Goal: Information Seeking & Learning: Find contact information

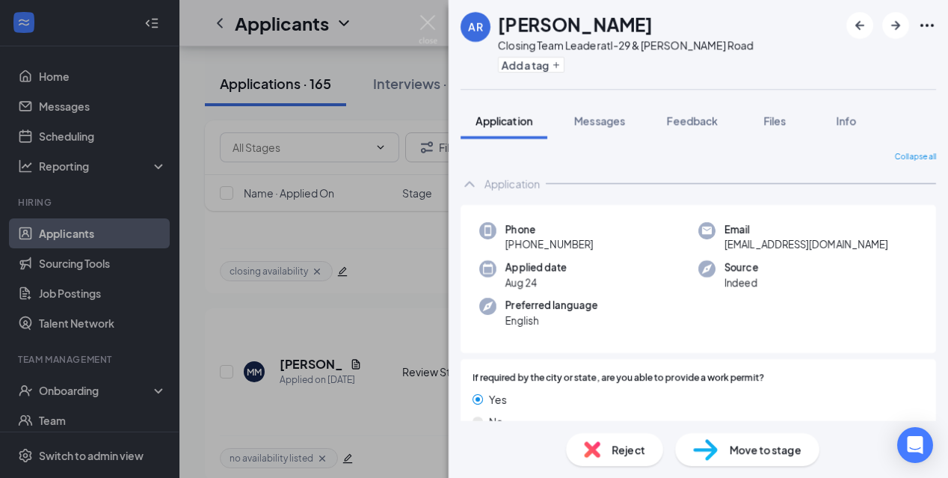
scroll to position [778, 0]
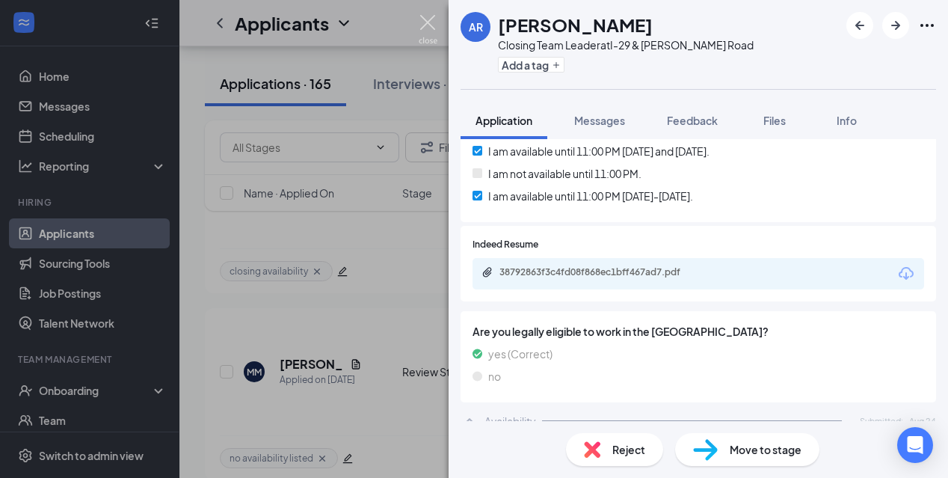
click at [428, 25] on img at bounding box center [428, 29] width 19 height 29
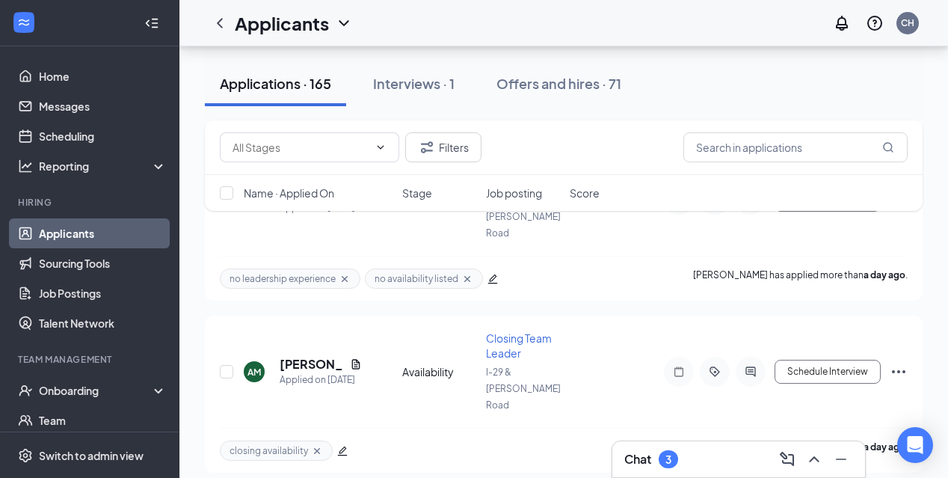
scroll to position [1521, 0]
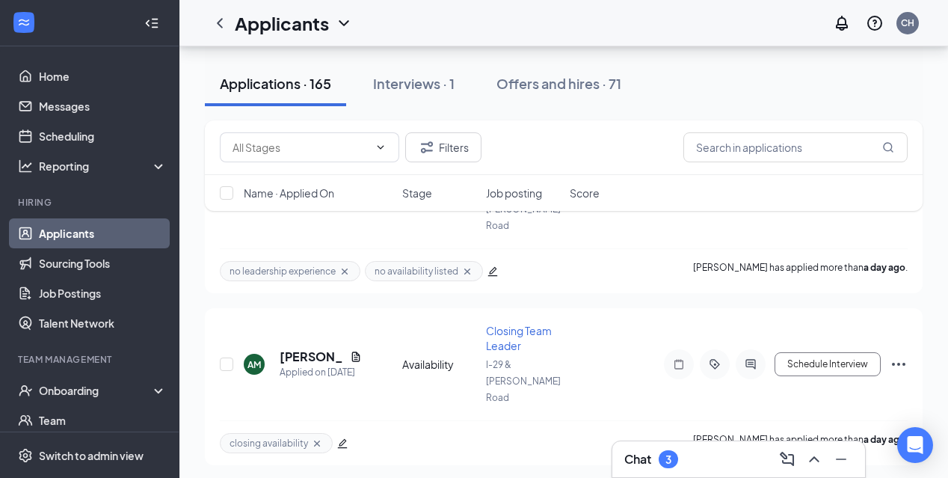
click at [660, 464] on div "Chat 3" at bounding box center [651, 459] width 54 height 18
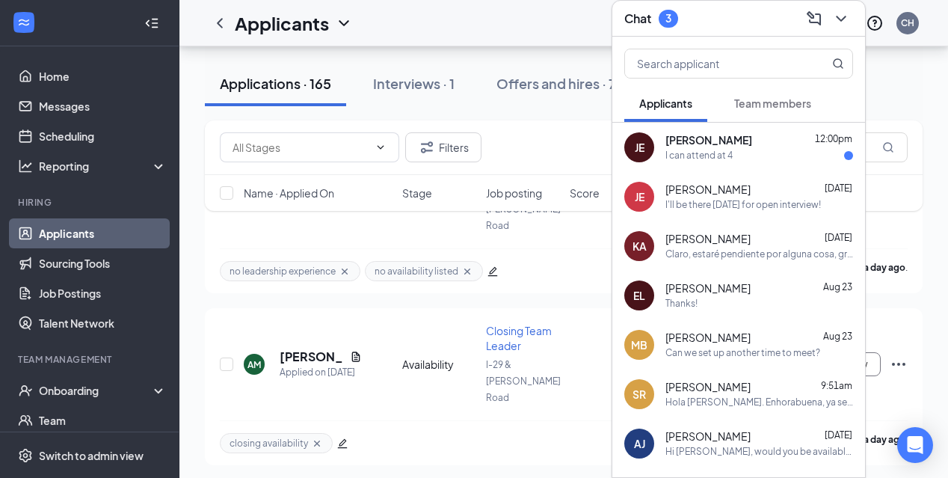
click at [768, 142] on div "[PERSON_NAME] 12:00pm" at bounding box center [759, 140] width 188 height 15
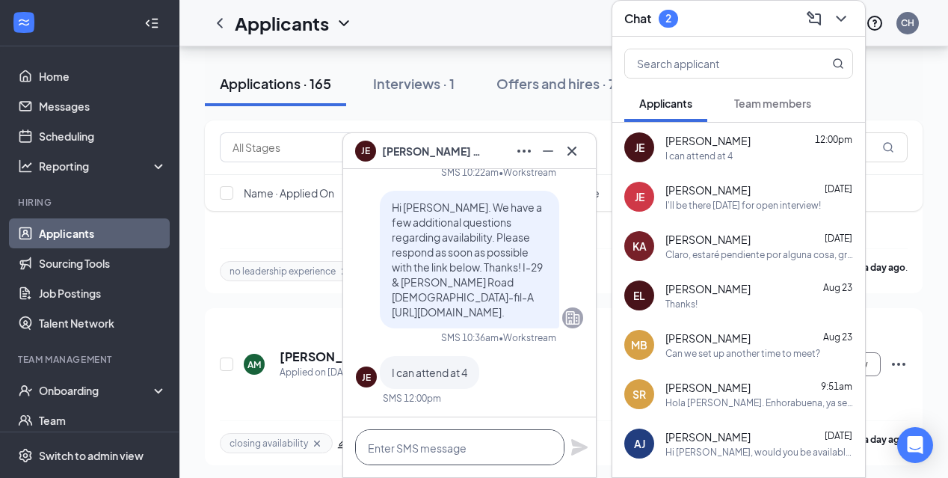
click at [434, 452] on textarea at bounding box center [459, 447] width 209 height 36
type textarea "We do not start any interviews at 4"
drag, startPoint x: 364, startPoint y: 446, endPoint x: 545, endPoint y: 449, distance: 180.9
click at [546, 451] on textarea "We do not start any interviews at 4" at bounding box center [459, 447] width 209 height 36
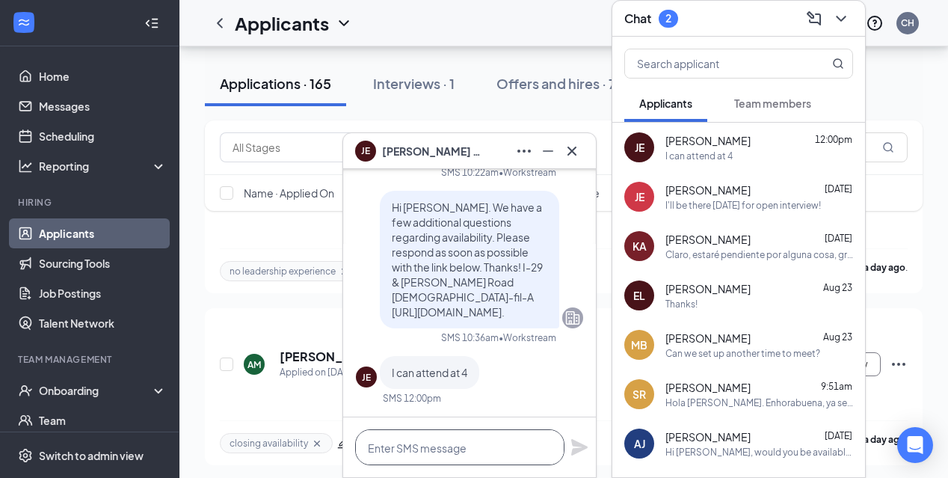
scroll to position [1, 0]
type textarea "I"
type textarea "i"
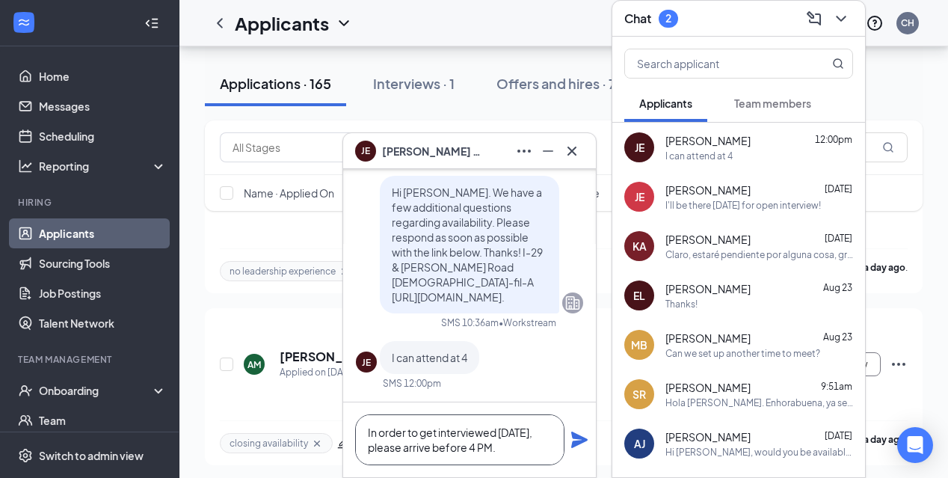
type textarea "In order to get interviewed [DATE], please arrive before 4 PM."
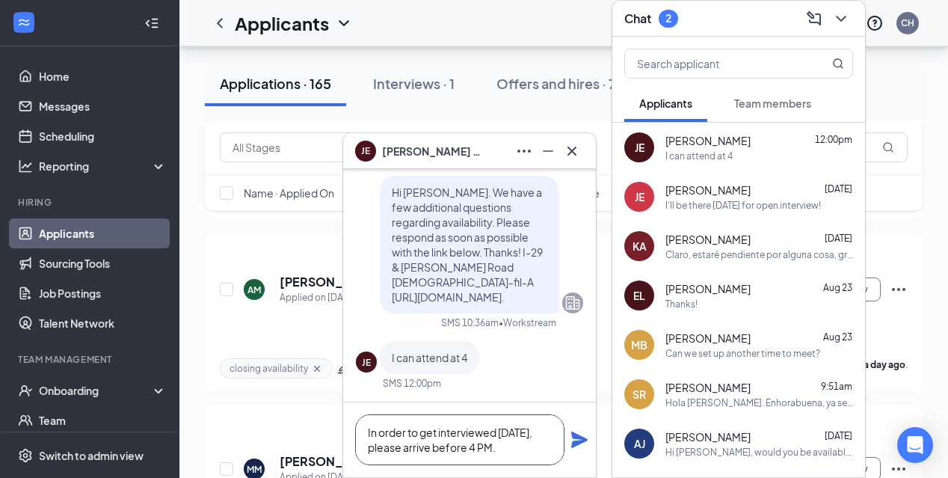
scroll to position [1603, 0]
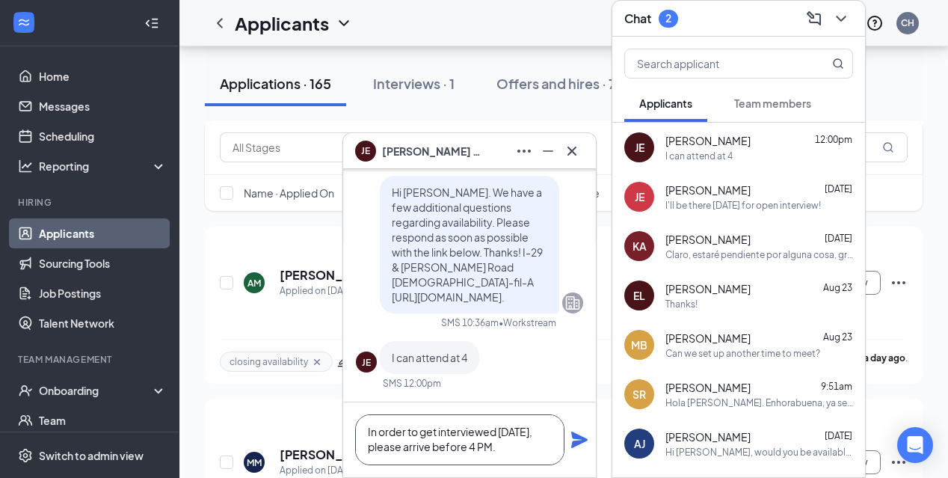
drag, startPoint x: 367, startPoint y: 429, endPoint x: 508, endPoint y: 461, distance: 144.0
click at [508, 461] on textarea "In order to get interviewed [DATE], please arrive before 4 PM." at bounding box center [459, 439] width 209 height 51
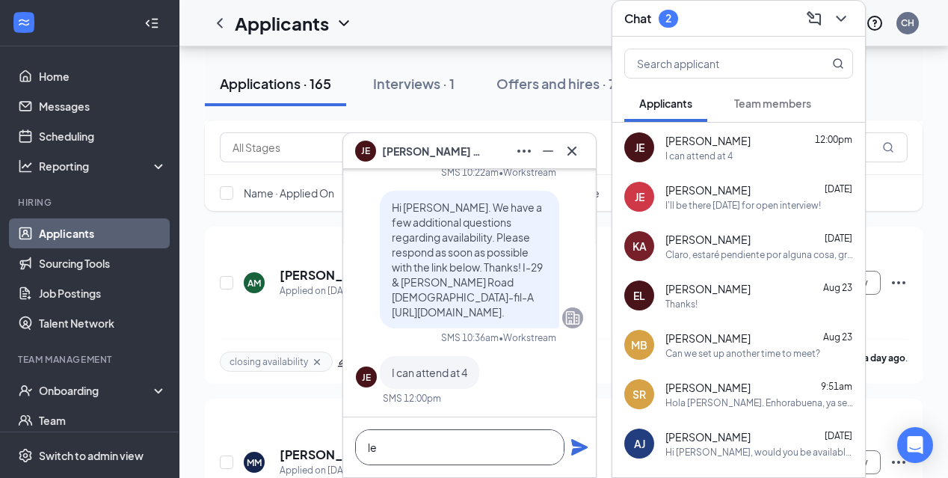
type textarea "l"
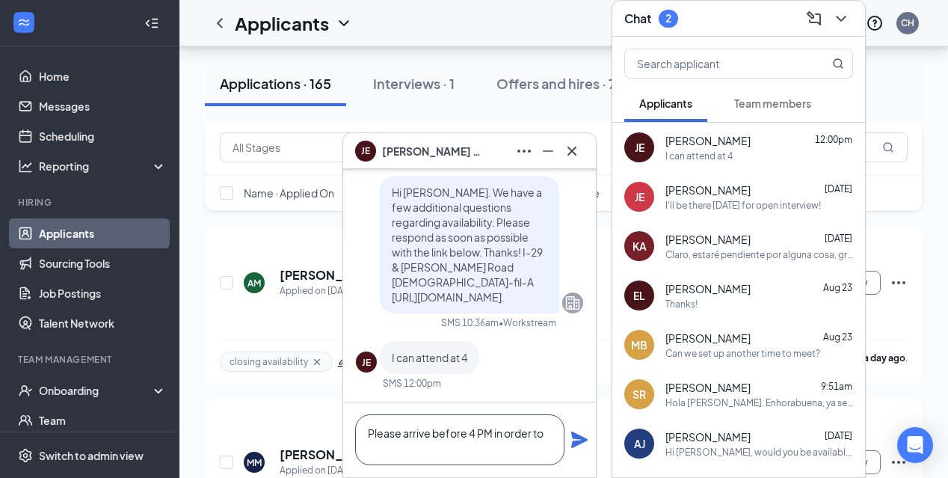
scroll to position [0, 0]
type textarea "Please arrive before 4 PM in order to get interviewed [DATE]. Thank you."
click at [576, 443] on icon "Plane" at bounding box center [579, 439] width 16 height 16
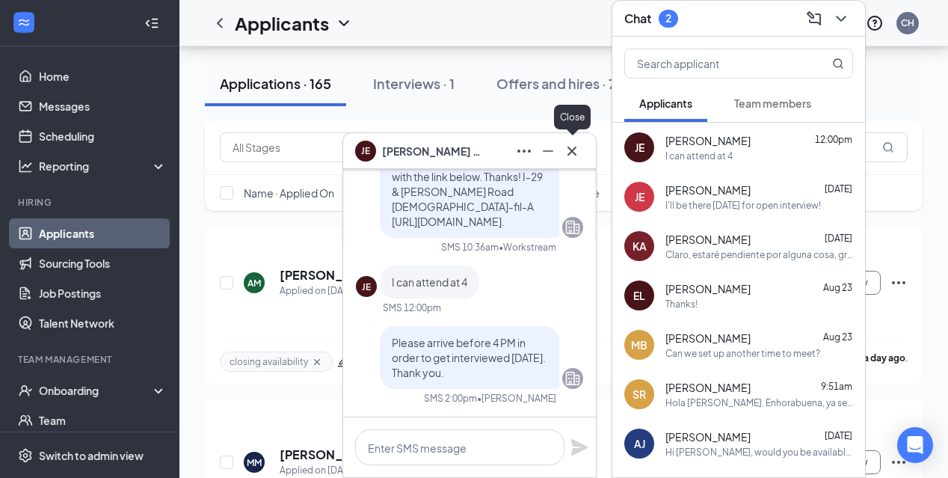
click at [571, 150] on icon "Cross" at bounding box center [571, 150] width 9 height 9
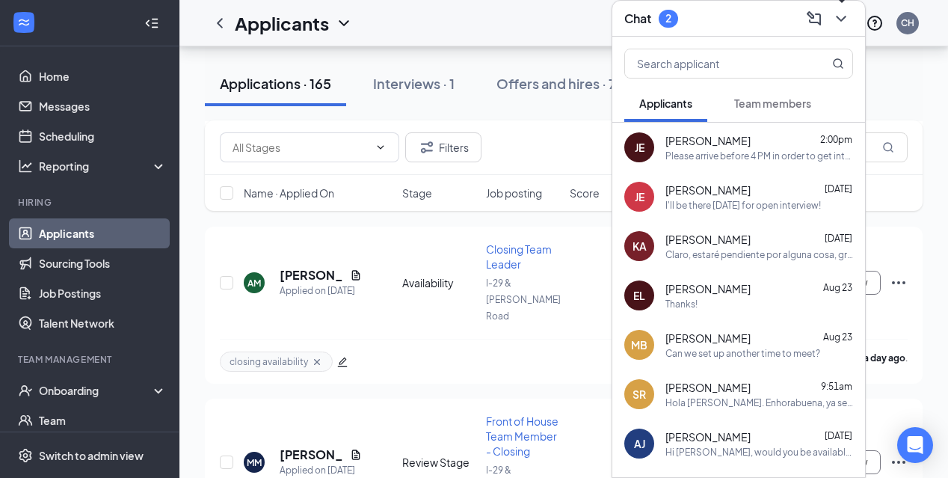
click at [836, 17] on icon "ChevronDown" at bounding box center [841, 19] width 18 height 18
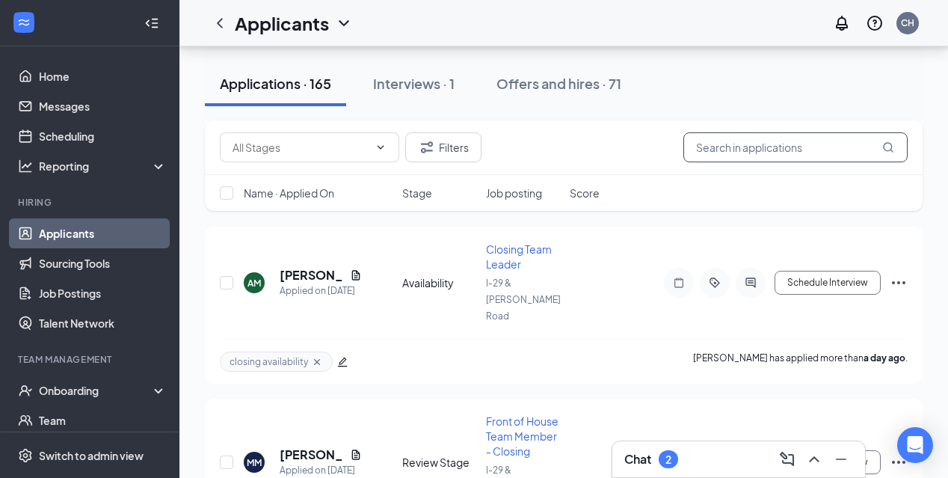
click at [711, 156] on input "text" at bounding box center [795, 147] width 224 height 30
type input "m"
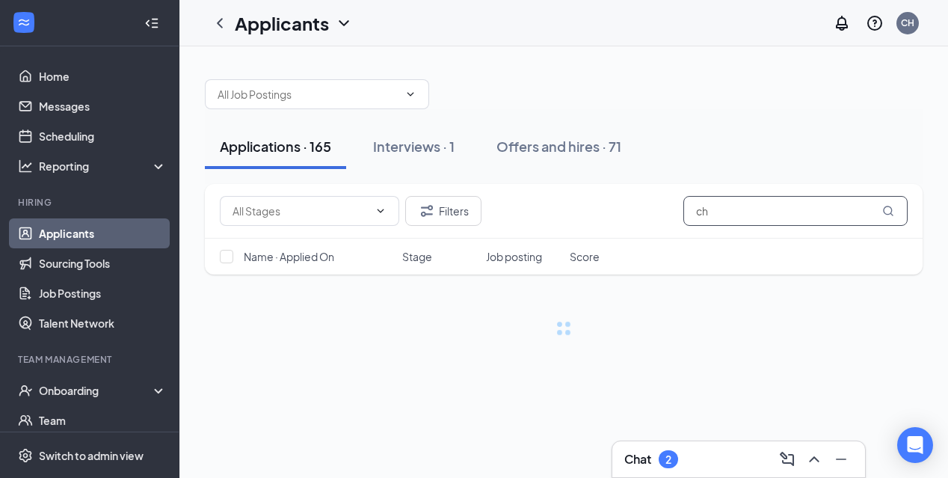
type input "c"
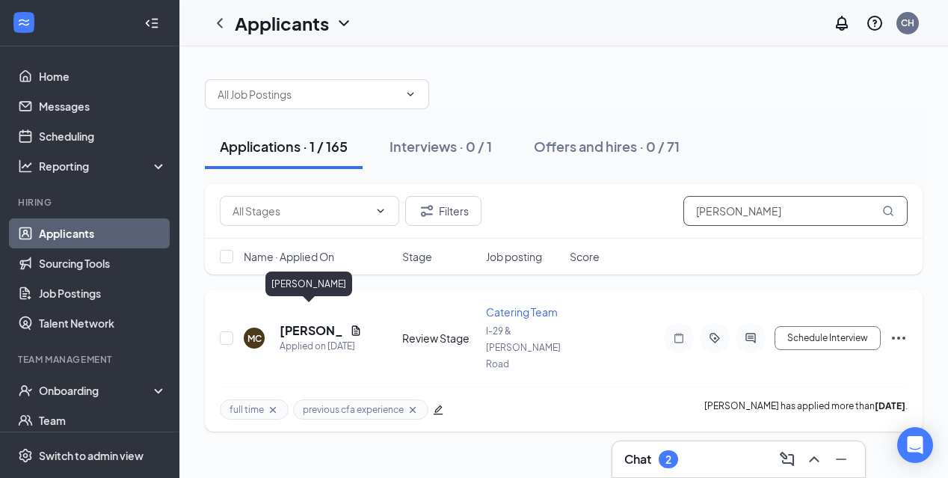
type input "[PERSON_NAME]"
click at [327, 322] on h5 "[PERSON_NAME]" at bounding box center [312, 330] width 64 height 16
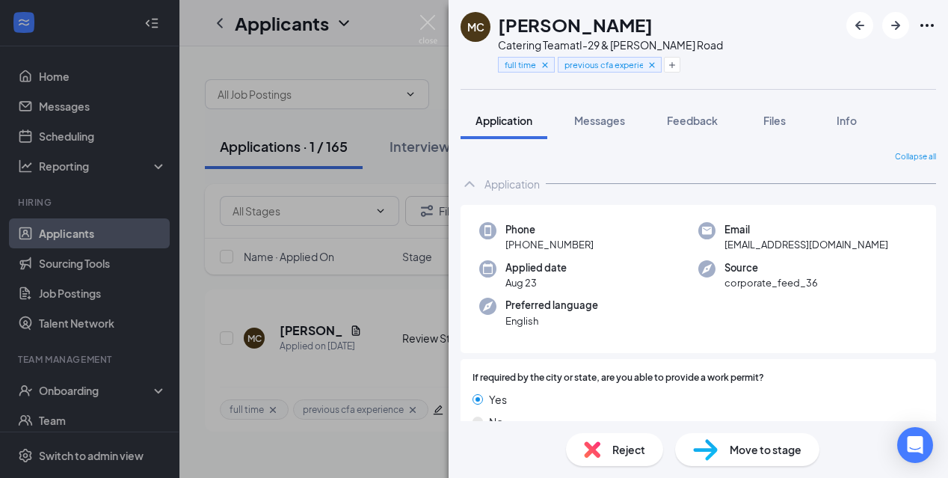
drag, startPoint x: 498, startPoint y: 24, endPoint x: 662, endPoint y: 34, distance: 164.8
click at [664, 34] on div "[PERSON_NAME]" at bounding box center [610, 24] width 225 height 25
copy h1 "[PERSON_NAME]"
drag, startPoint x: 506, startPoint y: 241, endPoint x: 591, endPoint y: 246, distance: 84.6
click at [591, 248] on div "Phone [PHONE_NUMBER]" at bounding box center [588, 237] width 219 height 31
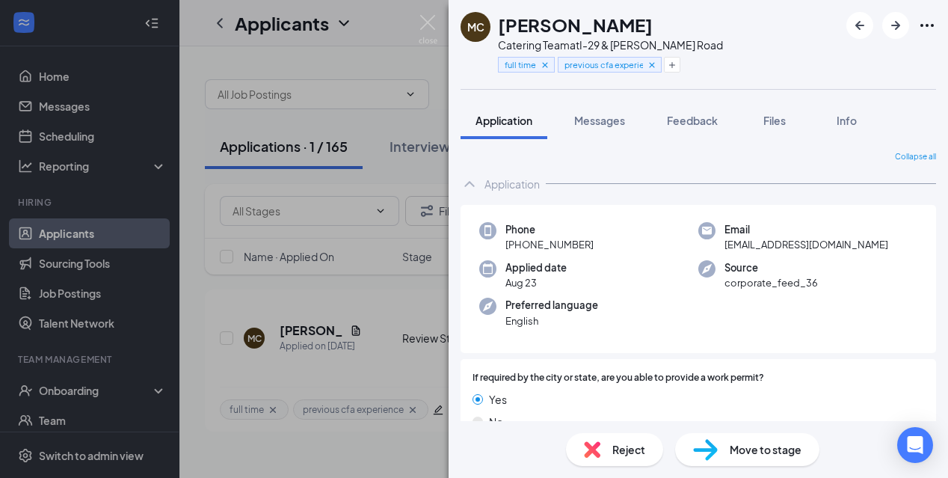
copy span "[PHONE_NUMBER]"
drag, startPoint x: 722, startPoint y: 248, endPoint x: 863, endPoint y: 250, distance: 140.6
click at [863, 253] on div "Phone [PHONE_NUMBER] Email [EMAIL_ADDRESS][DOMAIN_NAME] Applied date [DATE] Sou…" at bounding box center [698, 279] width 475 height 149
copy span "[EMAIL_ADDRESS][DOMAIN_NAME]"
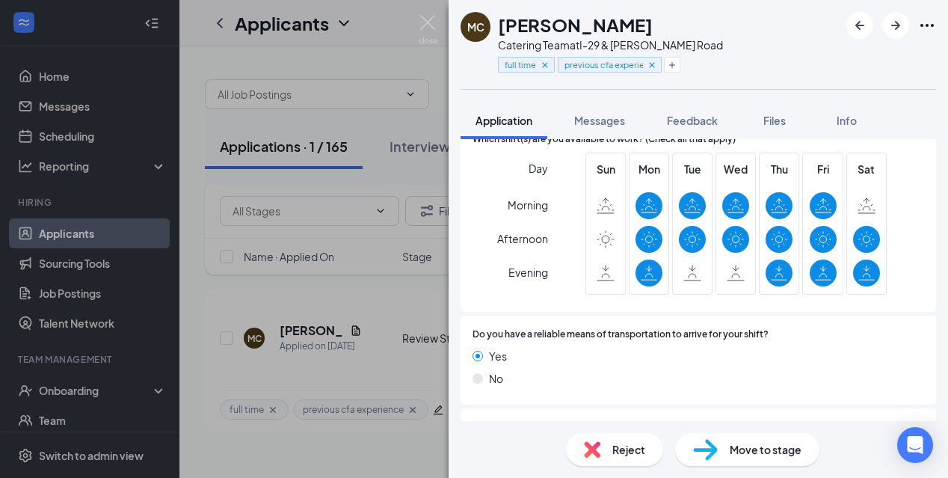
scroll to position [1385, 0]
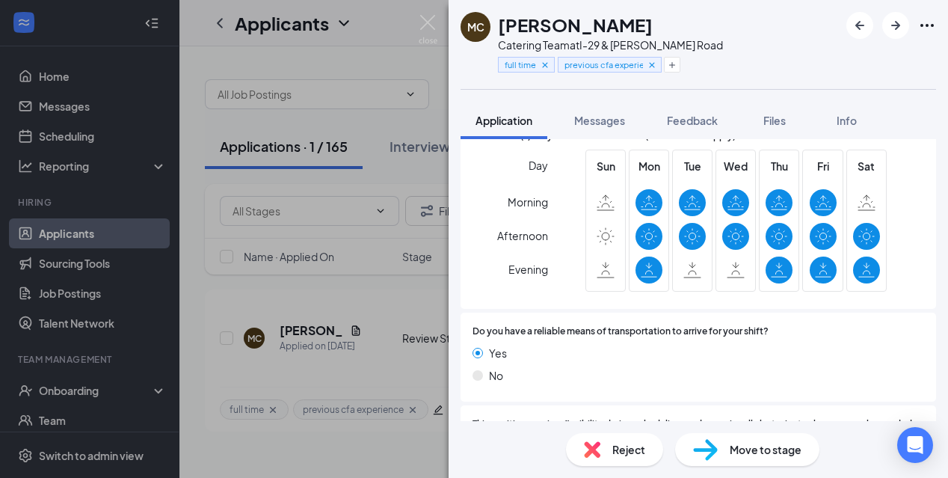
drag, startPoint x: 670, startPoint y: 28, endPoint x: 498, endPoint y: 25, distance: 172.0
click at [498, 26] on div "MC [PERSON_NAME] Catering Team at I-29 & [PERSON_NAME] Road full time previous …" at bounding box center [698, 44] width 499 height 89
copy h1 "[PERSON_NAME]"
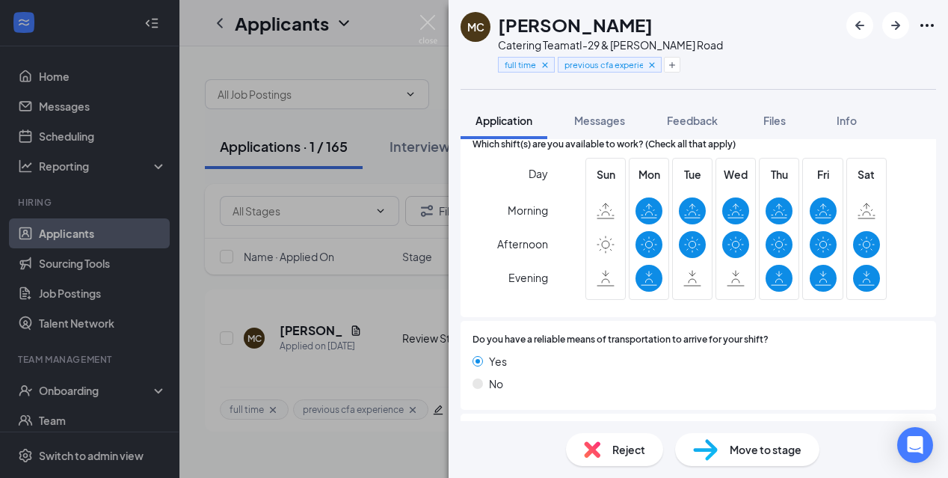
scroll to position [1376, 0]
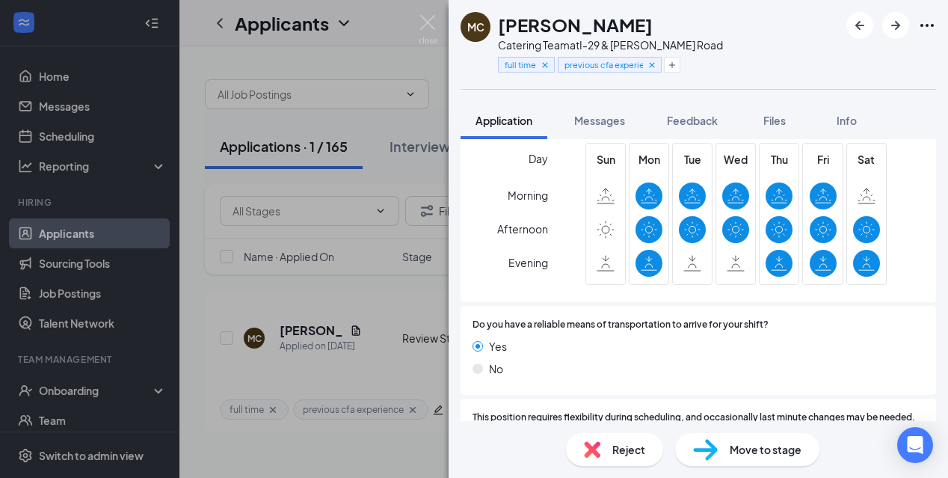
click at [606, 255] on icon at bounding box center [606, 263] width 18 height 16
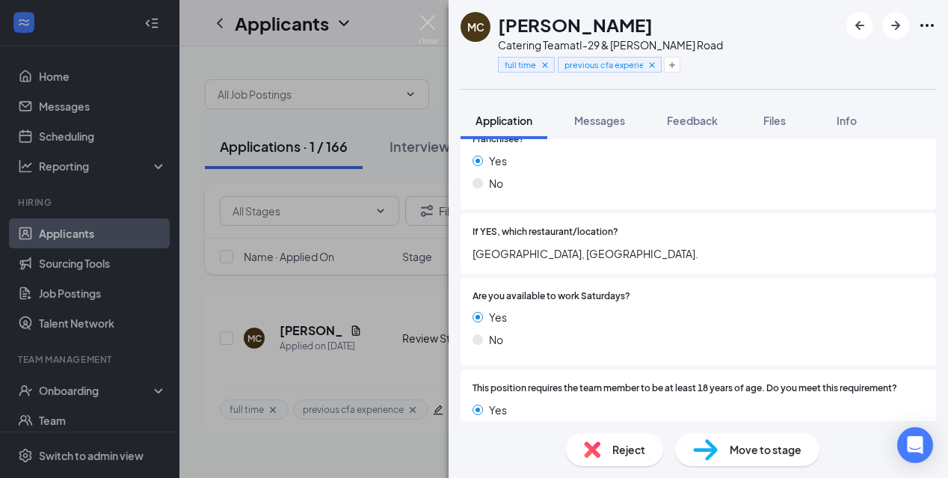
scroll to position [0, 0]
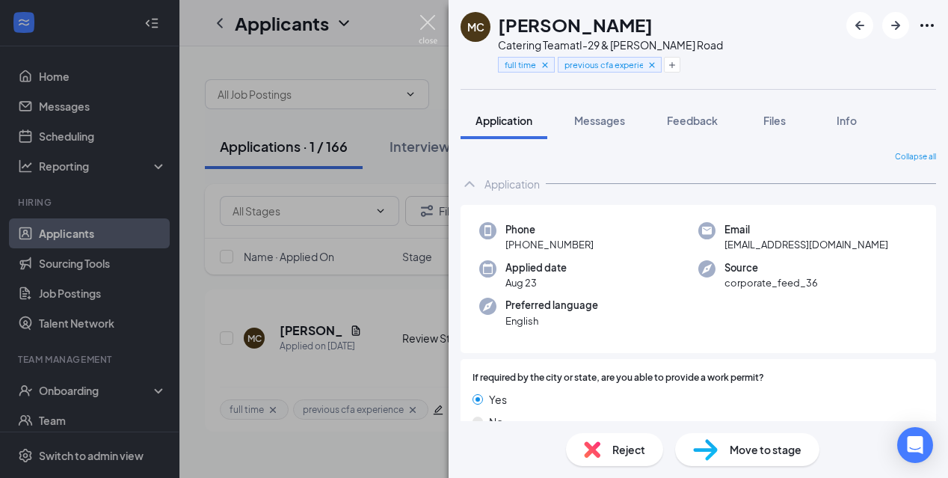
click at [427, 16] on img at bounding box center [428, 29] width 19 height 29
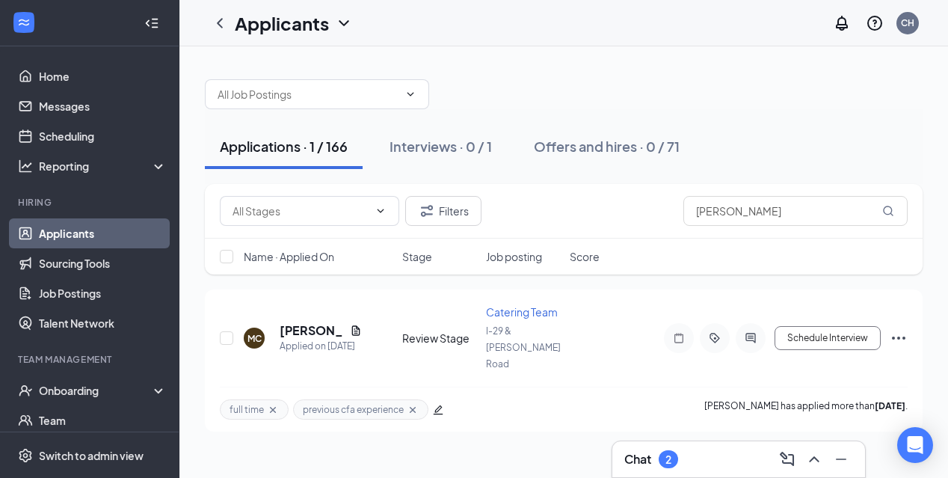
click at [658, 451] on div "Chat 2" at bounding box center [651, 459] width 54 height 18
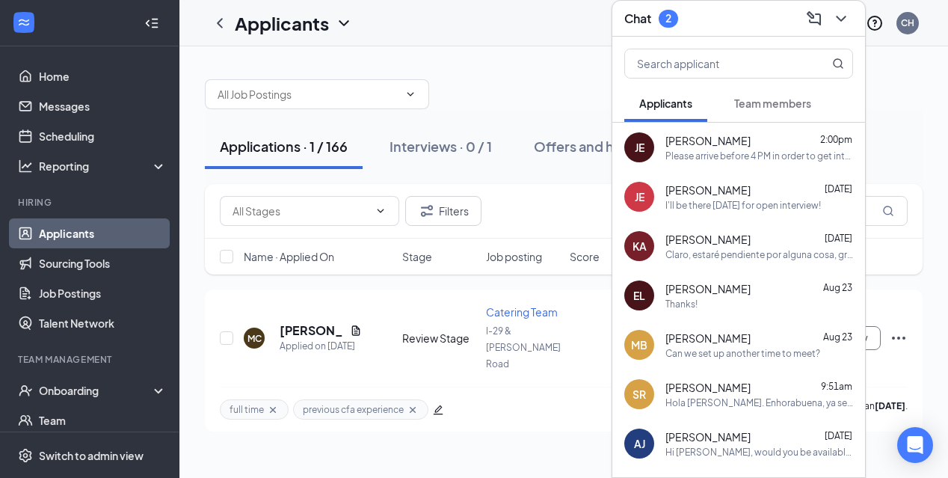
click at [731, 111] on button "Team members" at bounding box center [772, 102] width 107 height 37
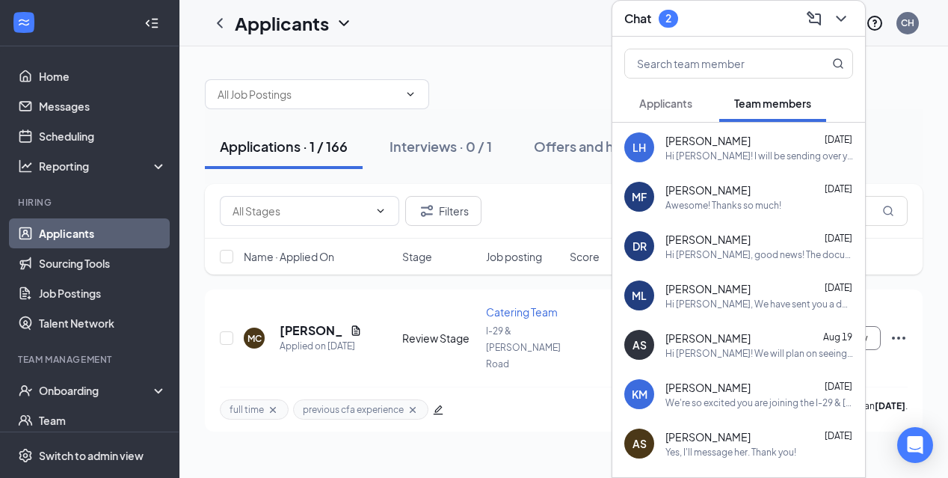
click at [693, 111] on button "Applicants" at bounding box center [665, 102] width 83 height 37
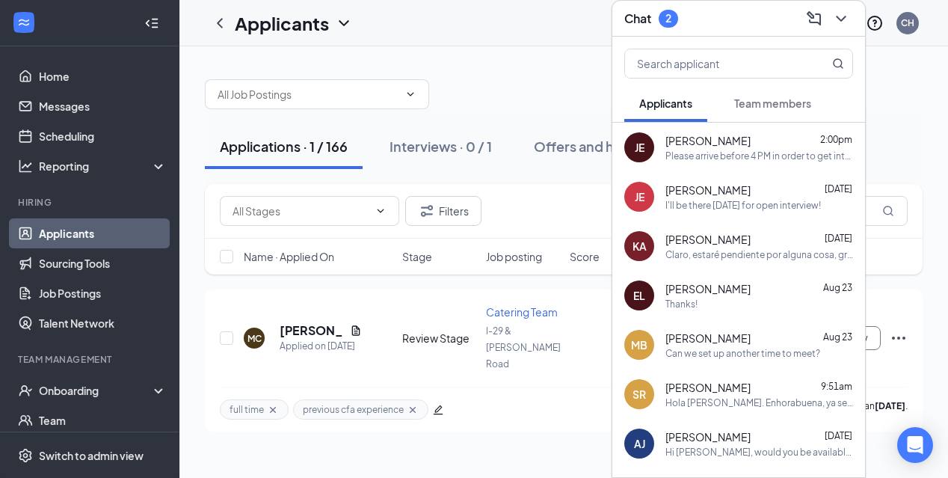
click at [739, 138] on div "[PERSON_NAME] 2:00pm" at bounding box center [759, 140] width 188 height 15
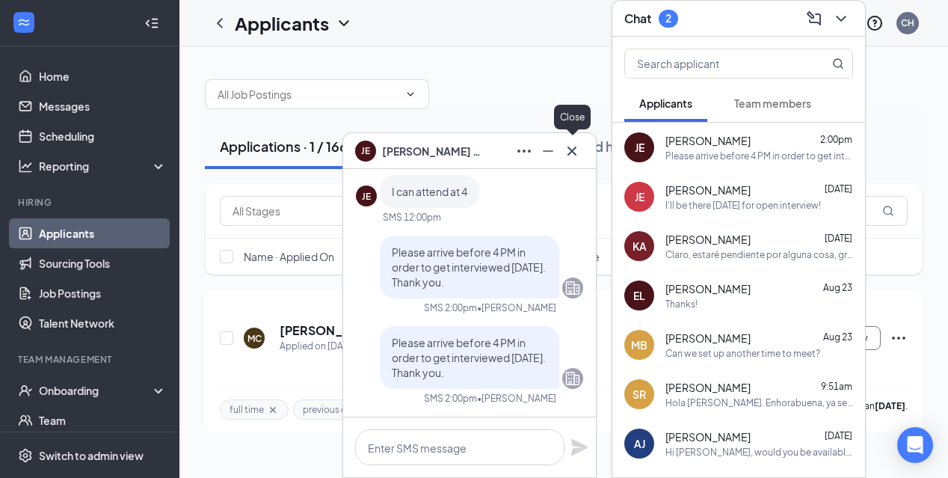
click at [573, 156] on icon "Cross" at bounding box center [572, 151] width 18 height 18
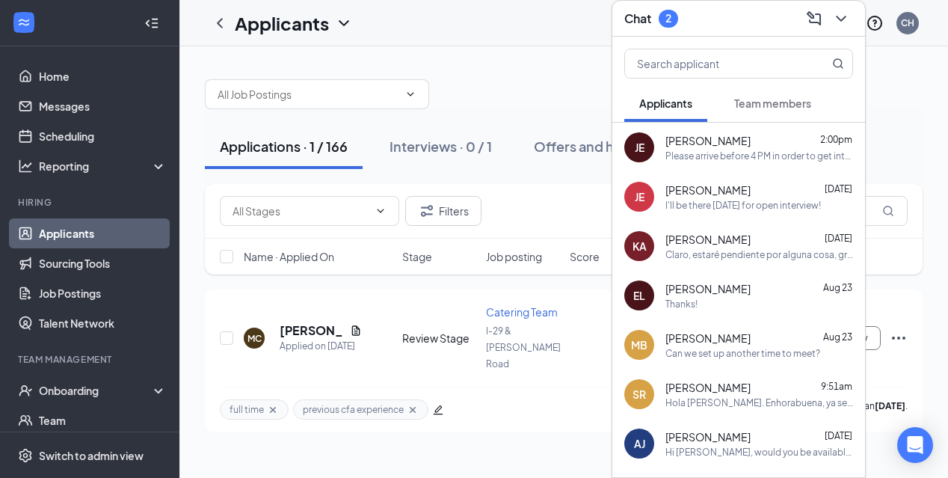
click at [847, 18] on icon "ChevronDown" at bounding box center [841, 19] width 18 height 18
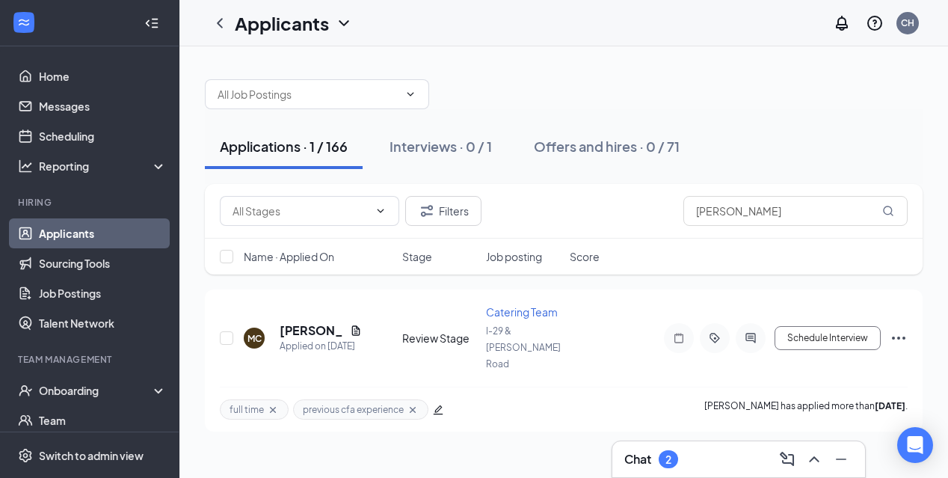
click at [637, 463] on h3 "Chat" at bounding box center [637, 459] width 27 height 16
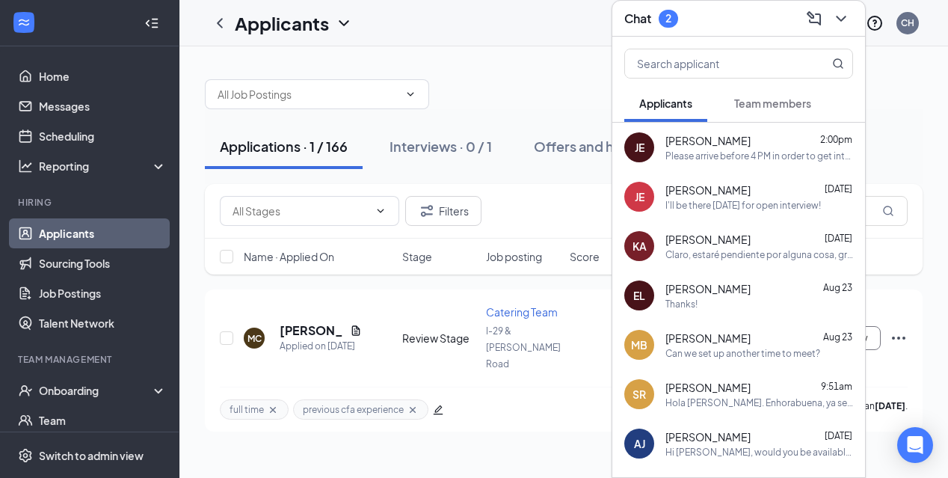
click at [777, 112] on button "Team members" at bounding box center [772, 102] width 107 height 37
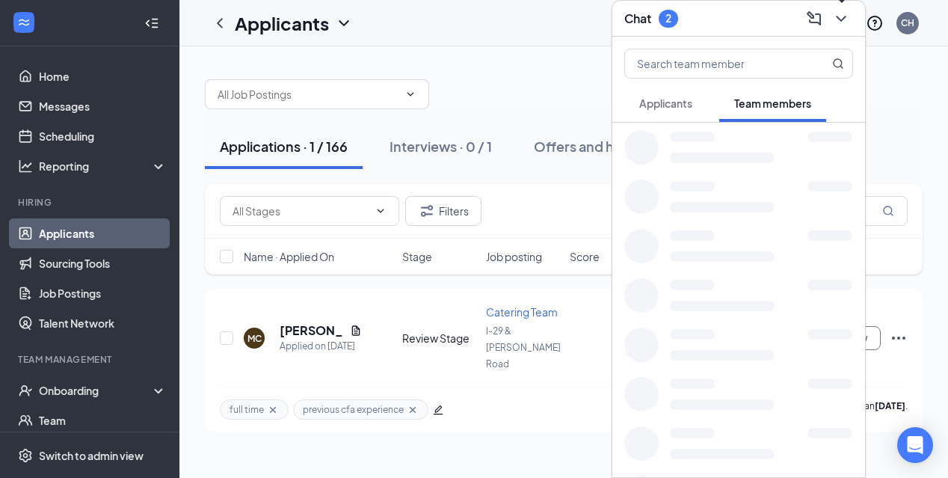
click at [842, 17] on icon "ChevronDown" at bounding box center [841, 19] width 18 height 18
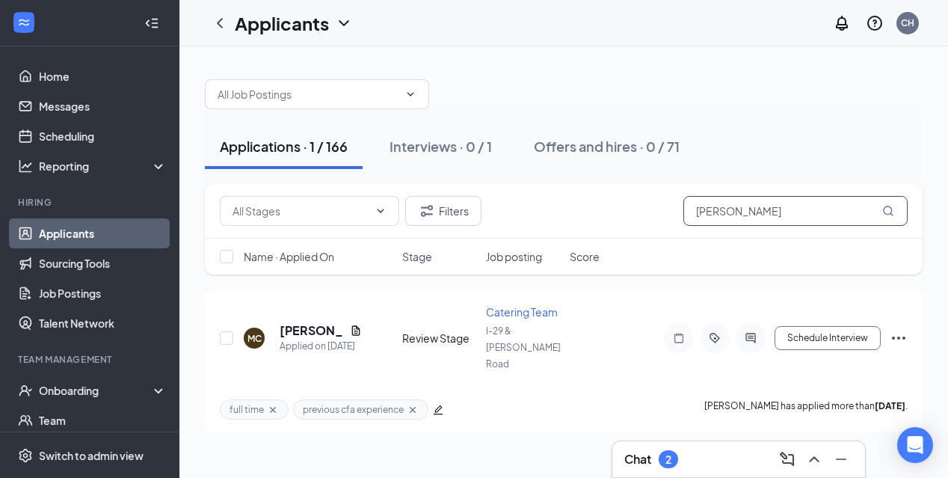
drag, startPoint x: 766, startPoint y: 202, endPoint x: 760, endPoint y: 209, distance: 9.6
click at [760, 215] on input "[PERSON_NAME]" at bounding box center [795, 211] width 224 height 30
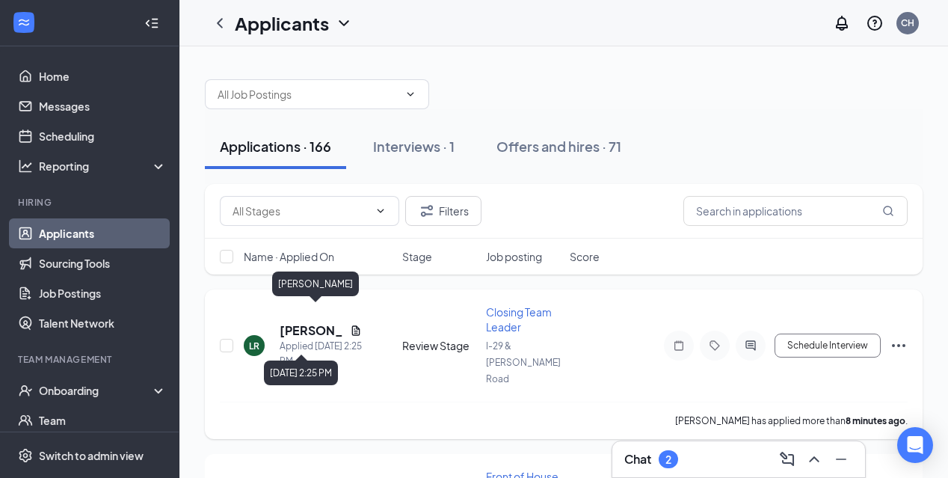
click at [315, 322] on h5 "[PERSON_NAME]" at bounding box center [312, 330] width 64 height 16
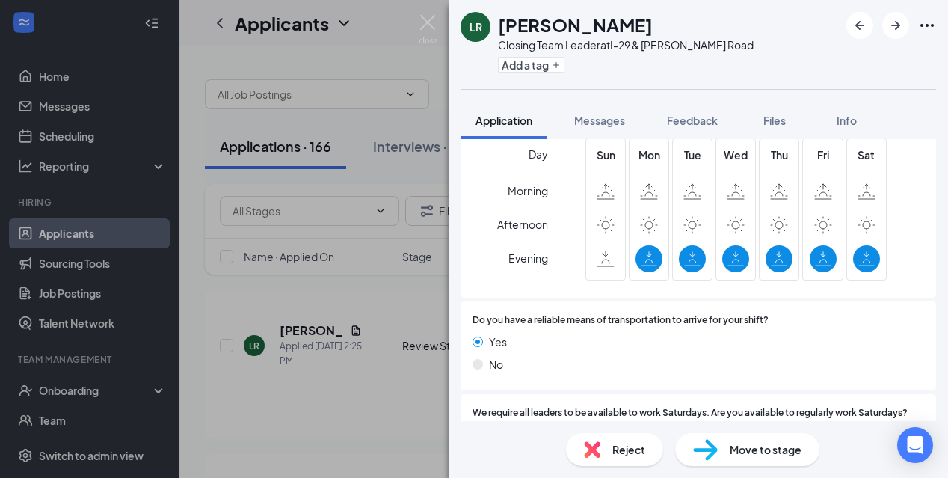
scroll to position [981, 0]
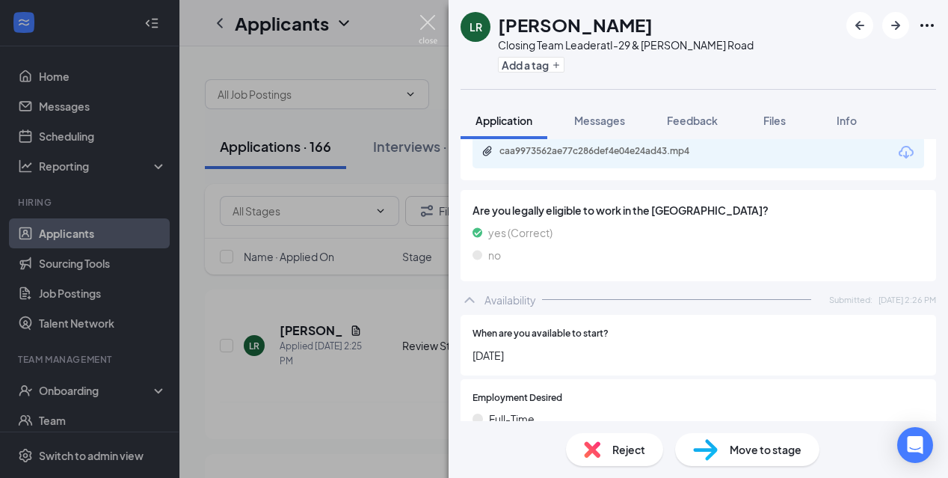
click at [428, 31] on img at bounding box center [428, 29] width 19 height 29
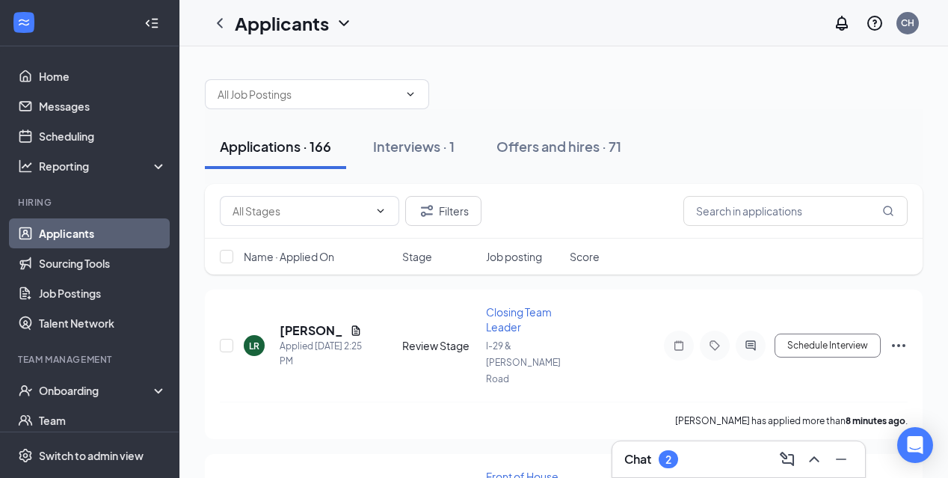
click at [671, 471] on div "Chat 2" at bounding box center [738, 459] width 253 height 36
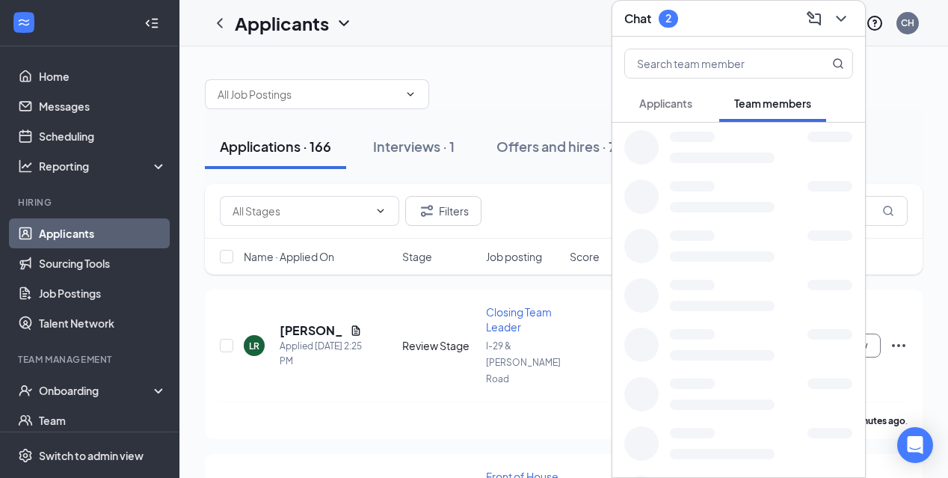
click at [654, 458] on div at bounding box center [738, 443] width 253 height 49
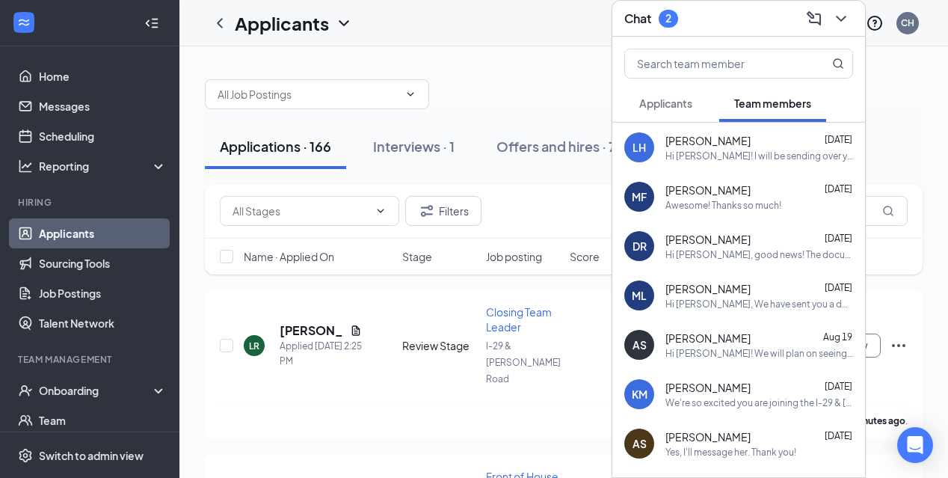
click at [689, 118] on button "Applicants" at bounding box center [665, 102] width 83 height 37
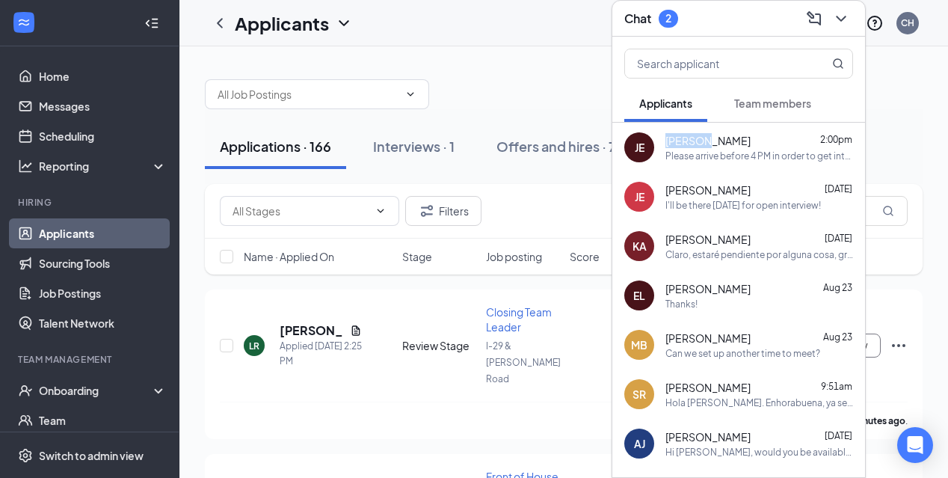
click at [703, 133] on span "[PERSON_NAME]" at bounding box center [707, 140] width 85 height 15
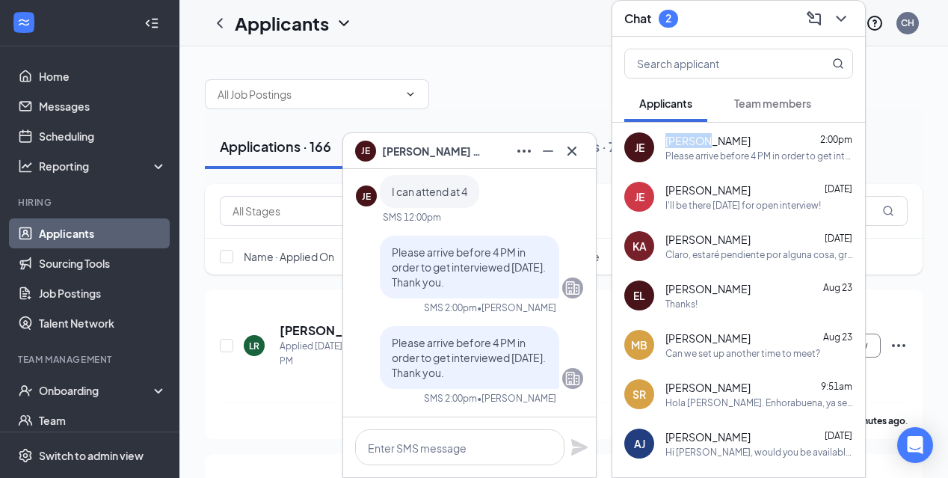
click at [574, 151] on icon "Cross" at bounding box center [572, 151] width 18 height 18
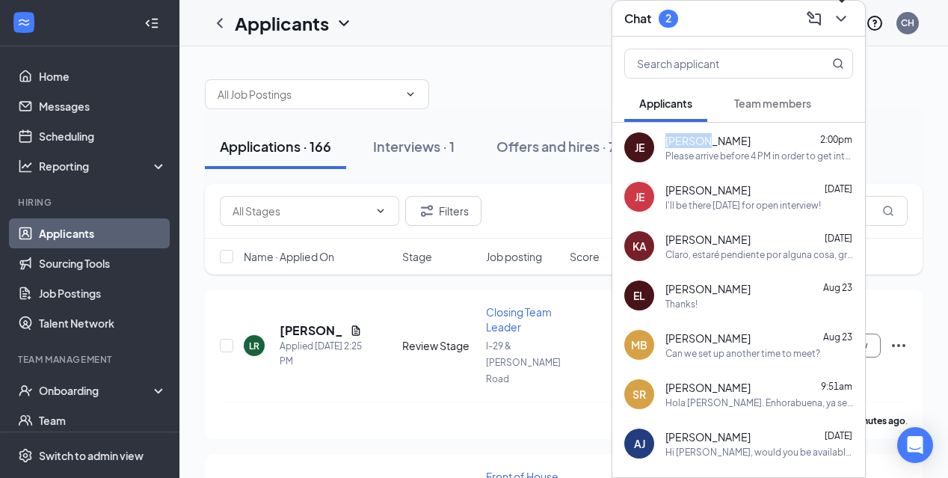
click at [848, 23] on icon "ChevronDown" at bounding box center [841, 19] width 18 height 18
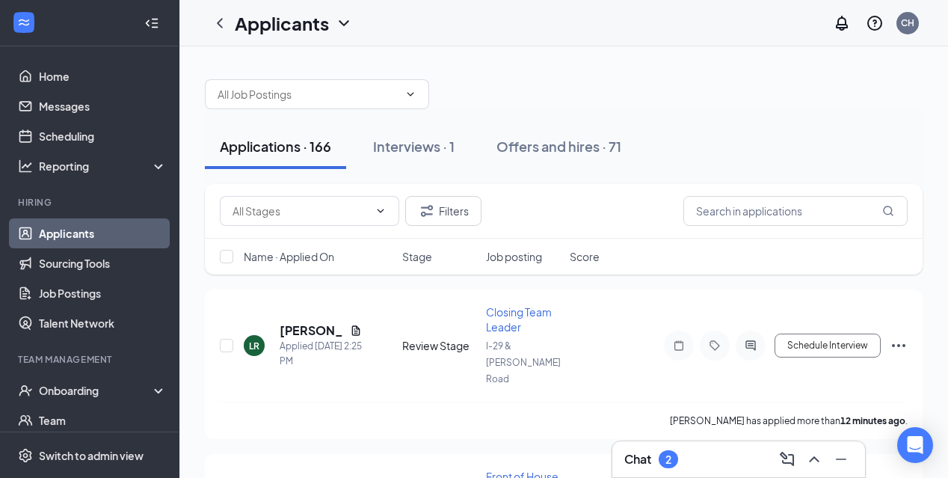
click at [650, 465] on h3 "Chat" at bounding box center [637, 459] width 27 height 16
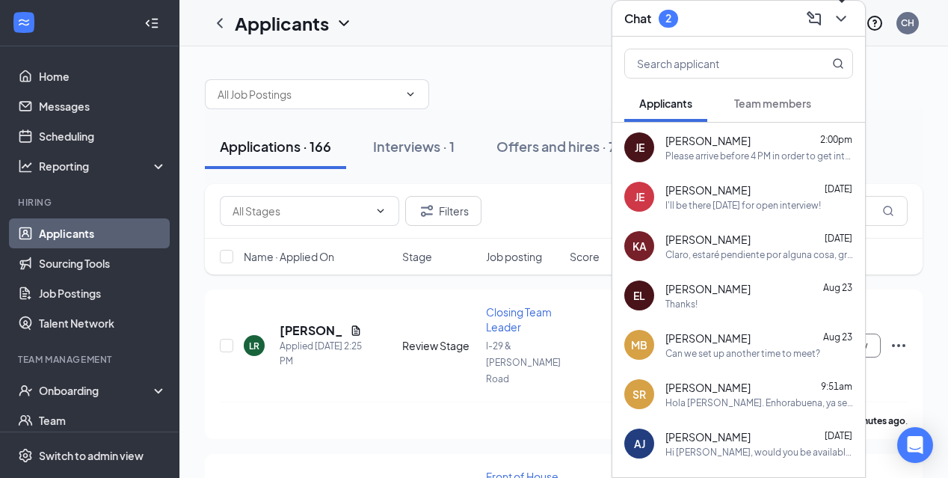
click at [838, 25] on icon "ChevronDown" at bounding box center [841, 19] width 18 height 18
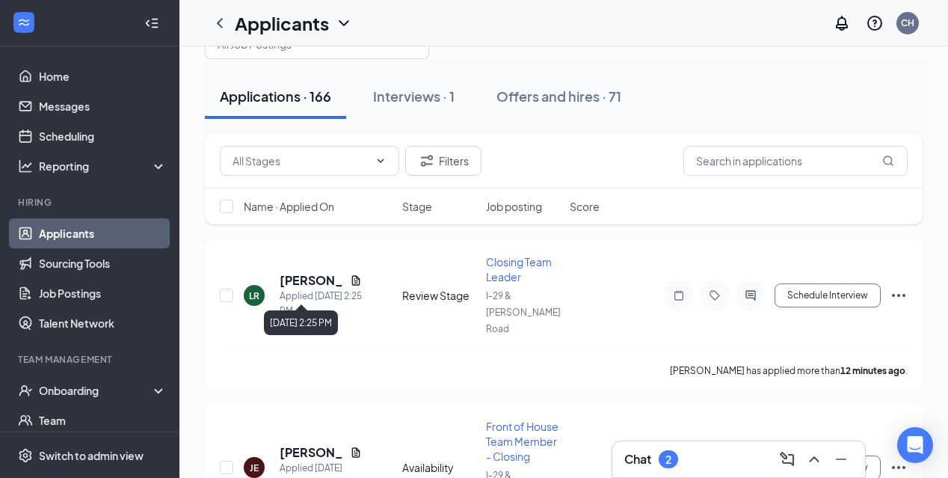
scroll to position [70, 0]
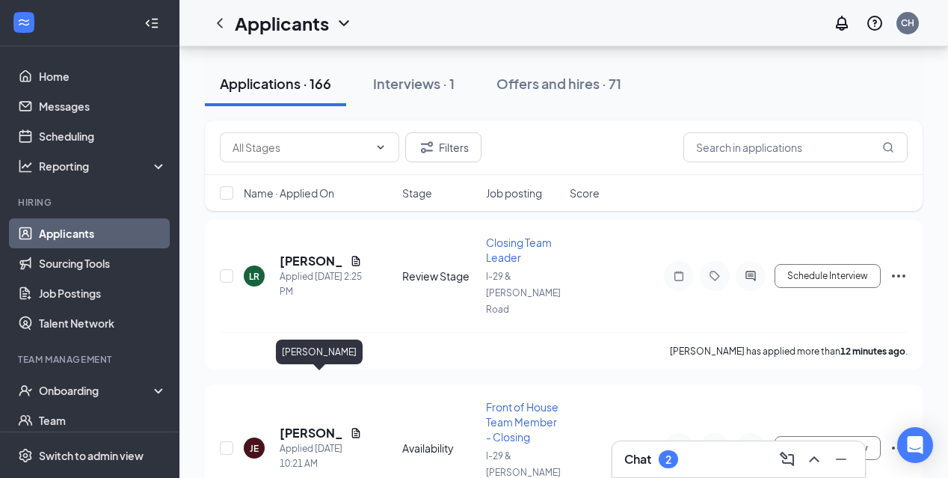
click at [298, 425] on h5 "[PERSON_NAME]" at bounding box center [312, 433] width 64 height 16
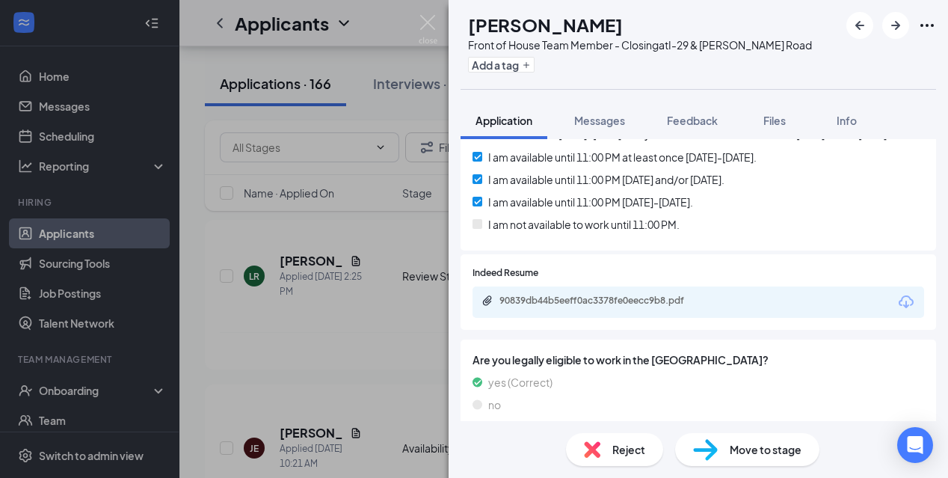
scroll to position [678, 0]
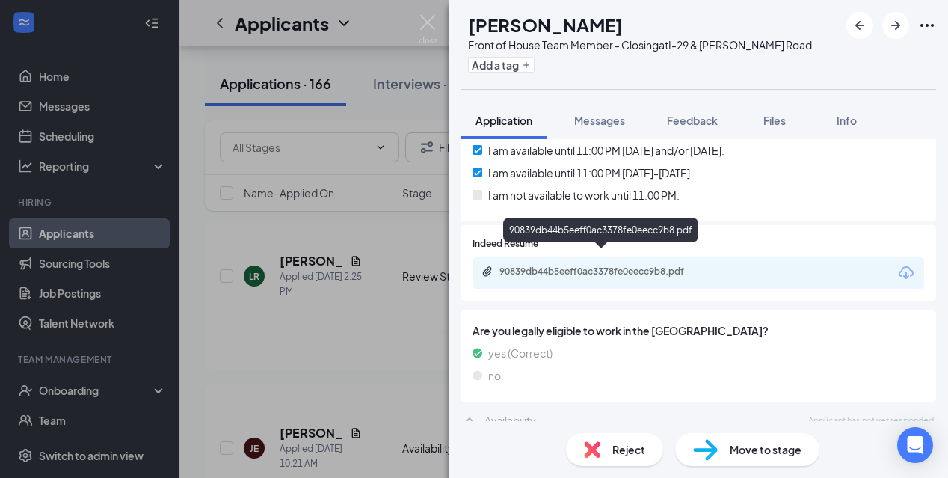
click at [613, 265] on div "90839db44b5eeff0ac3378fe0eecc9b8.pdf" at bounding box center [603, 271] width 209 height 12
click at [428, 32] on img at bounding box center [428, 29] width 19 height 29
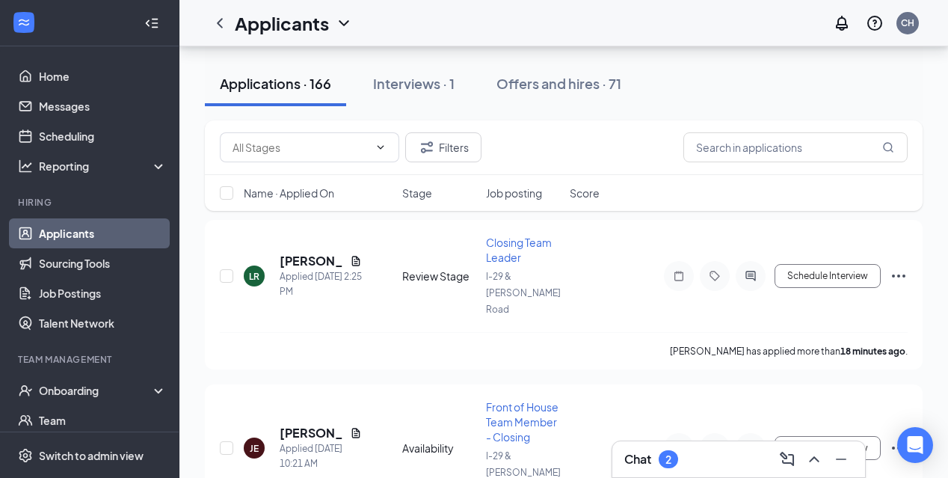
click at [425, 28] on div "Applicants CH" at bounding box center [563, 23] width 769 height 46
click at [708, 161] on input "text" at bounding box center [795, 147] width 224 height 30
type input "c"
click at [647, 465] on h3 "Chat" at bounding box center [637, 459] width 27 height 16
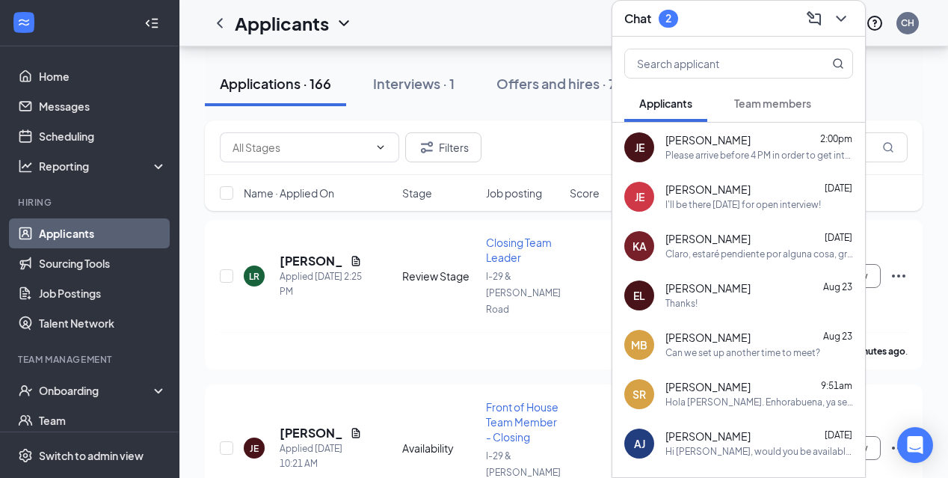
click at [756, 99] on span "Team members" at bounding box center [772, 102] width 77 height 13
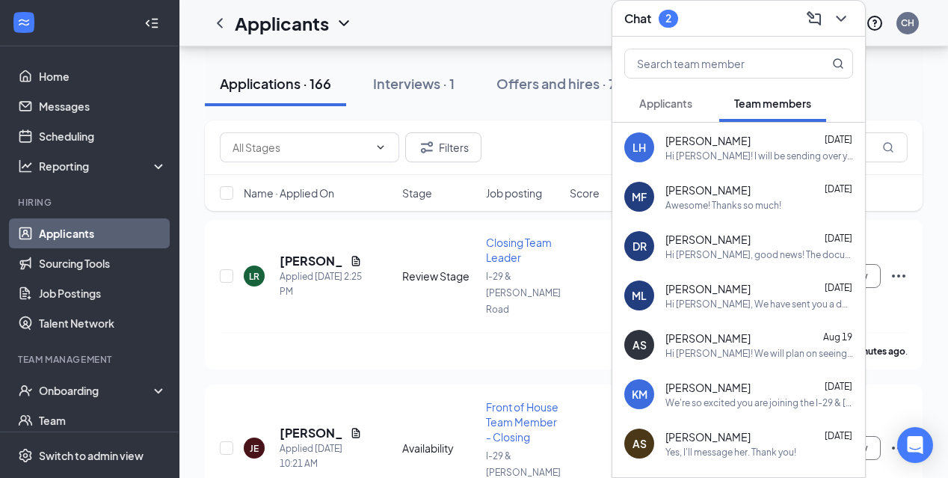
click at [681, 101] on span "Applicants" at bounding box center [665, 102] width 53 height 13
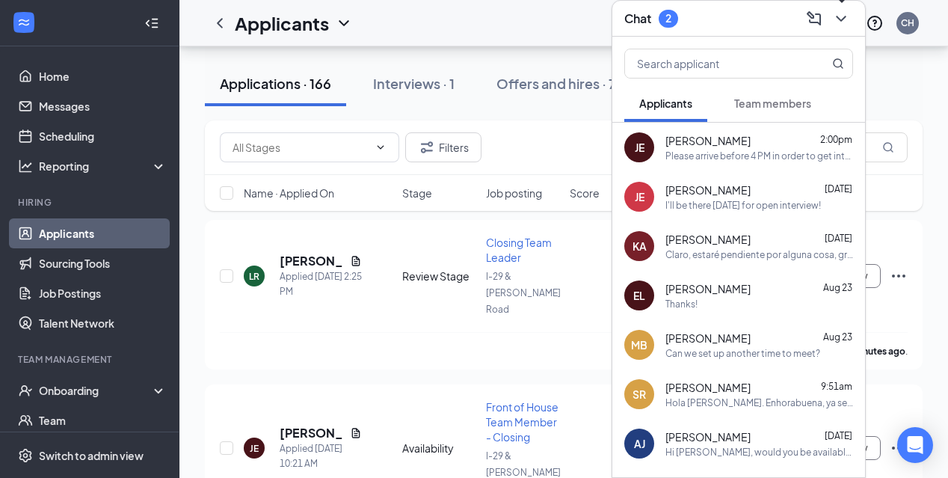
click at [835, 27] on icon "ChevronDown" at bounding box center [841, 19] width 18 height 18
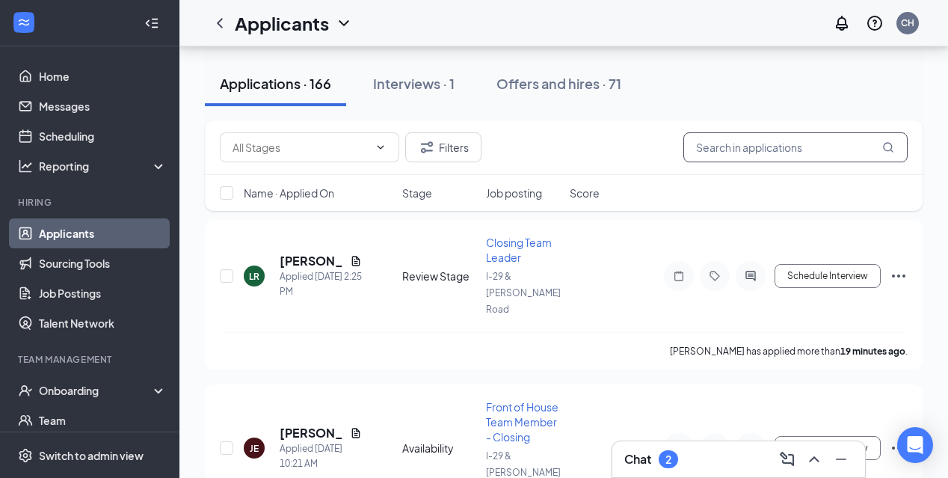
click at [776, 152] on input "text" at bounding box center [795, 147] width 224 height 30
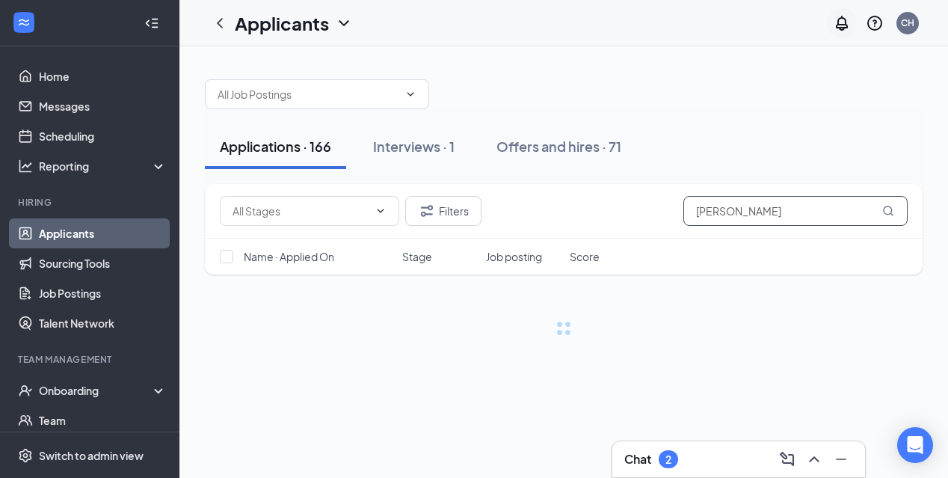
type input "[PERSON_NAME]"
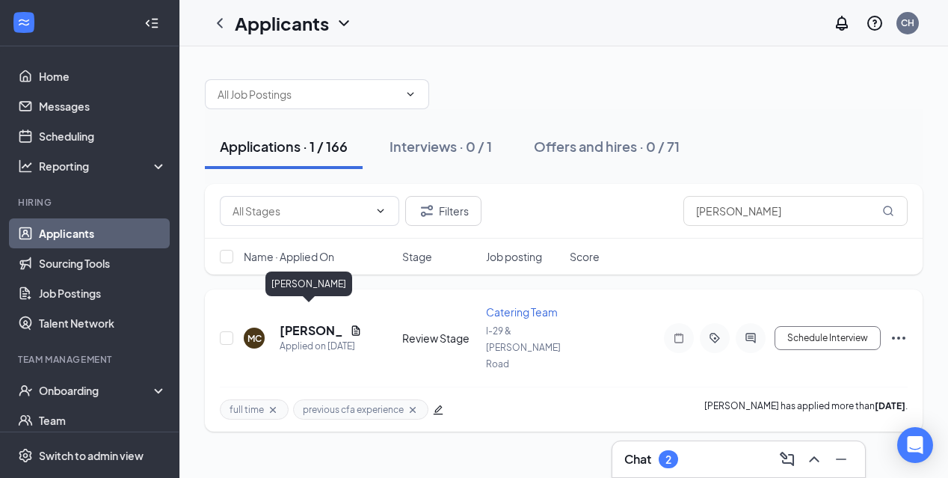
click at [325, 322] on h5 "[PERSON_NAME]" at bounding box center [312, 330] width 64 height 16
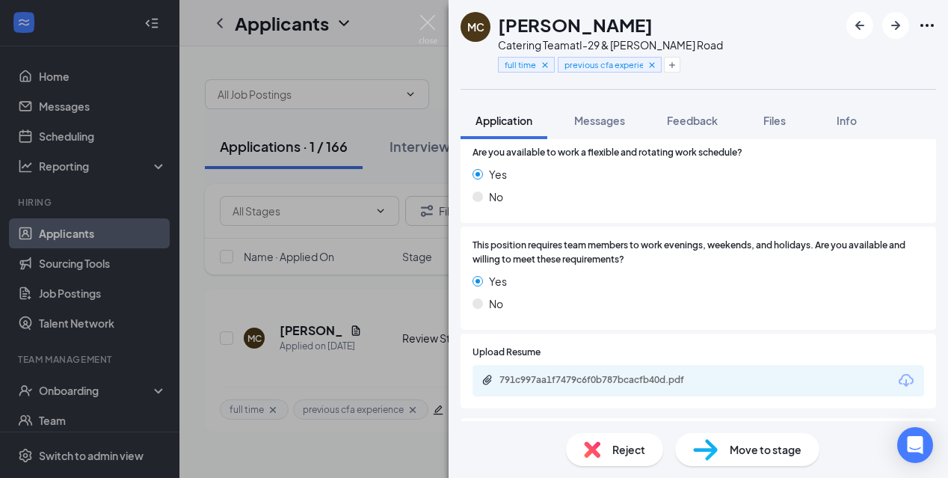
scroll to position [923, 0]
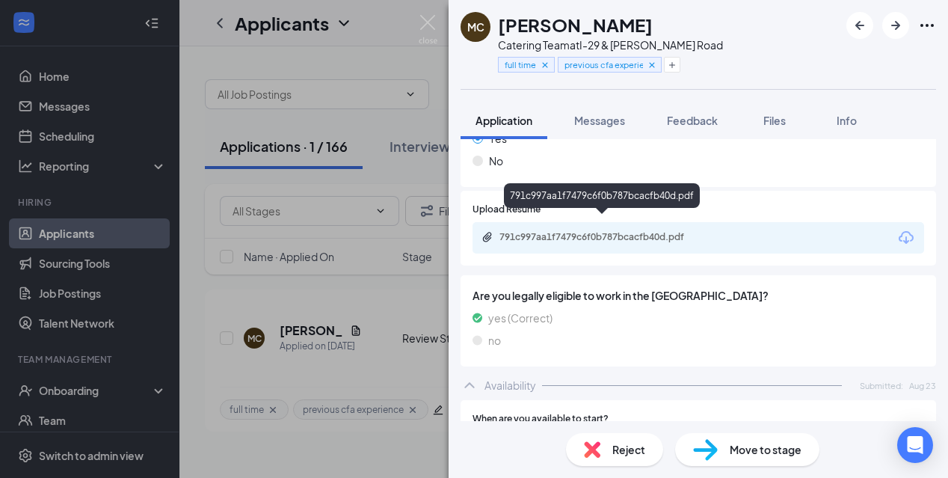
click at [612, 231] on div "791c997aa1f7479c6f0b787bcacfb40d.pdf" at bounding box center [602, 238] width 242 height 14
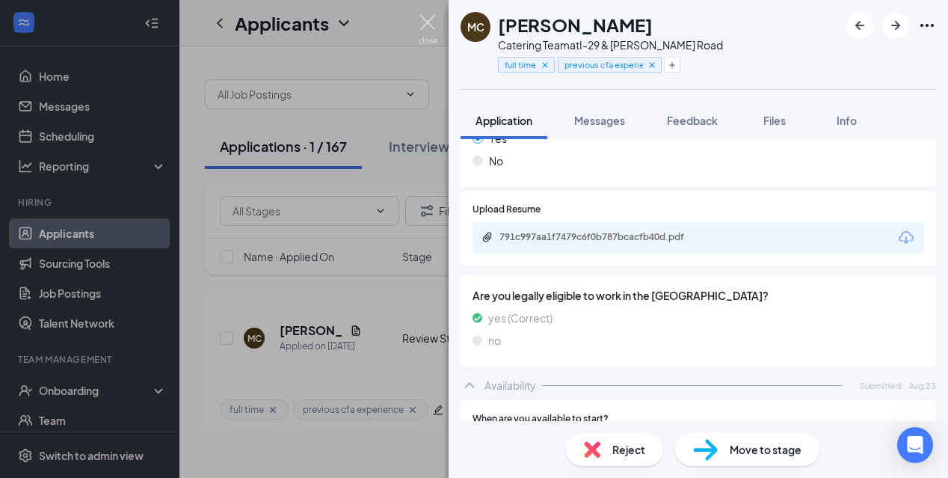
click at [425, 30] on img at bounding box center [428, 29] width 19 height 29
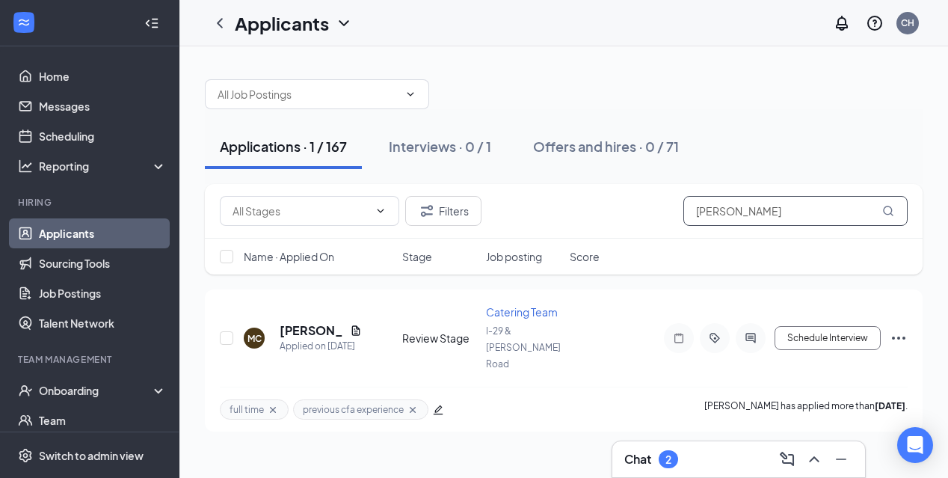
drag, startPoint x: 747, startPoint y: 209, endPoint x: 677, endPoint y: 203, distance: 70.5
click at [677, 209] on div "Filters [PERSON_NAME]" at bounding box center [564, 211] width 688 height 30
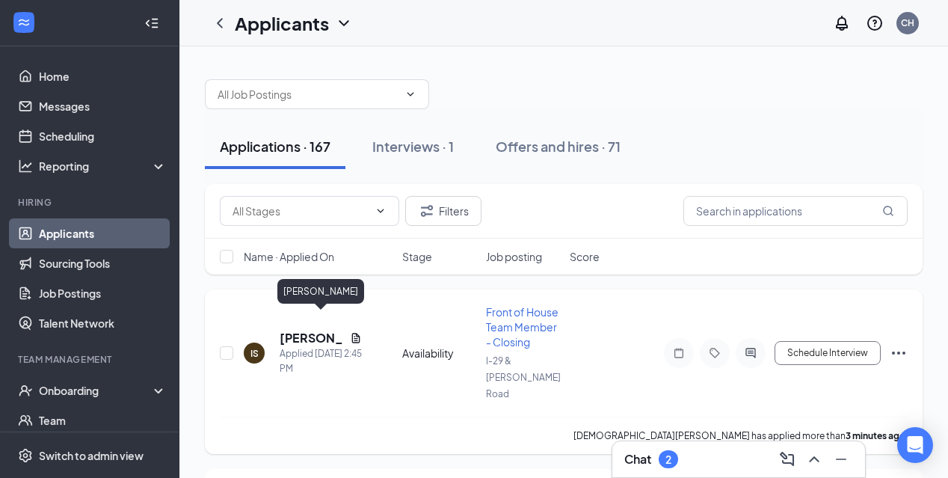
click at [304, 330] on h5 "[PERSON_NAME]" at bounding box center [312, 338] width 64 height 16
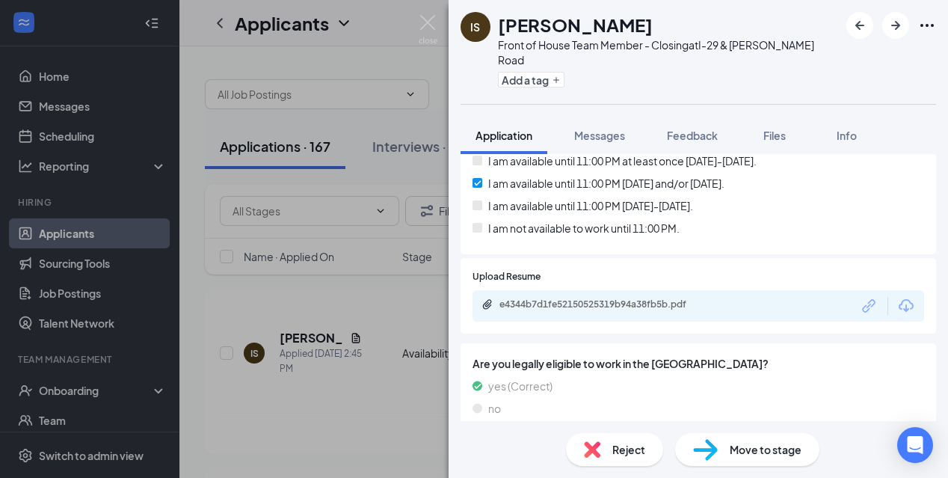
scroll to position [678, 0]
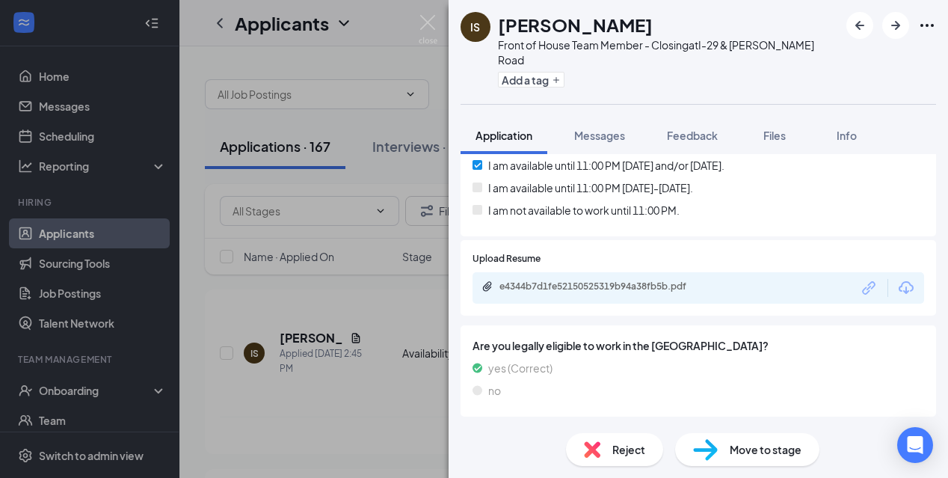
click at [647, 272] on div "e4344b7d1fe52150525319b94a38fb5b.pdf" at bounding box center [698, 287] width 452 height 31
click at [647, 280] on div "e4344b7d1fe52150525319b94a38fb5b.pdf" at bounding box center [602, 287] width 242 height 14
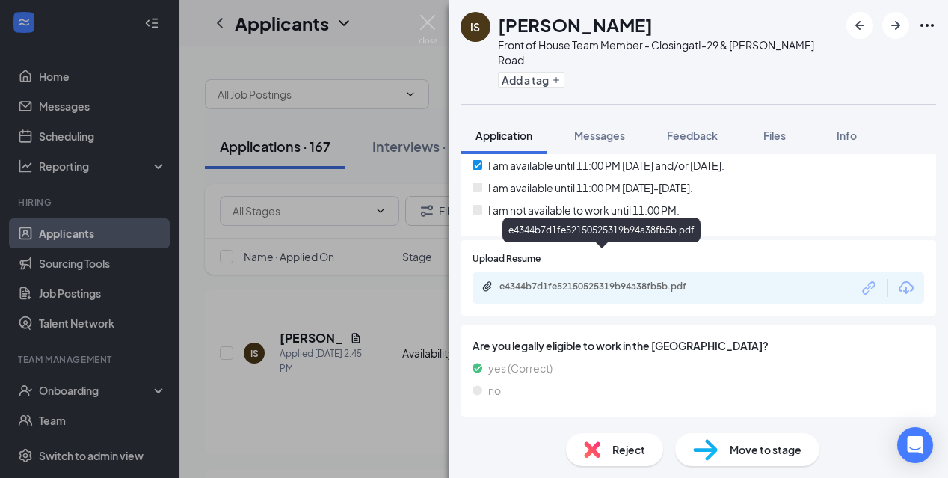
scroll to position [671, 0]
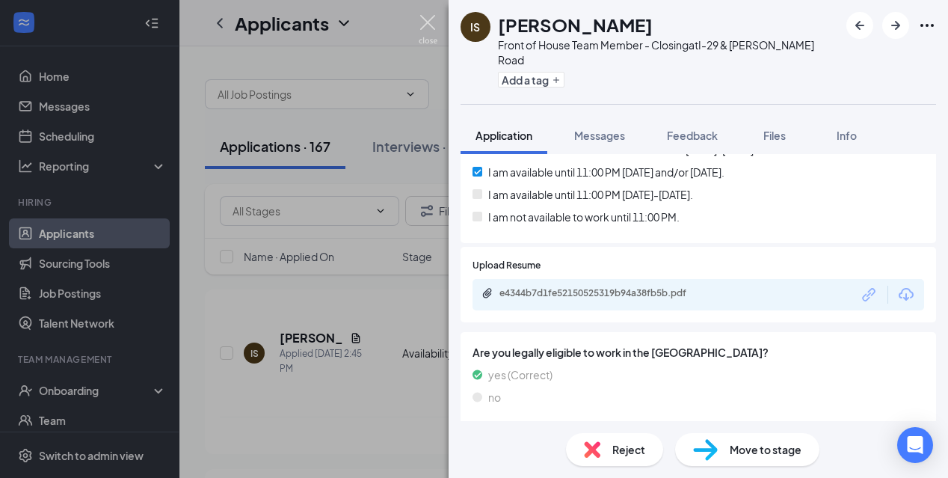
click at [420, 30] on img at bounding box center [428, 29] width 19 height 29
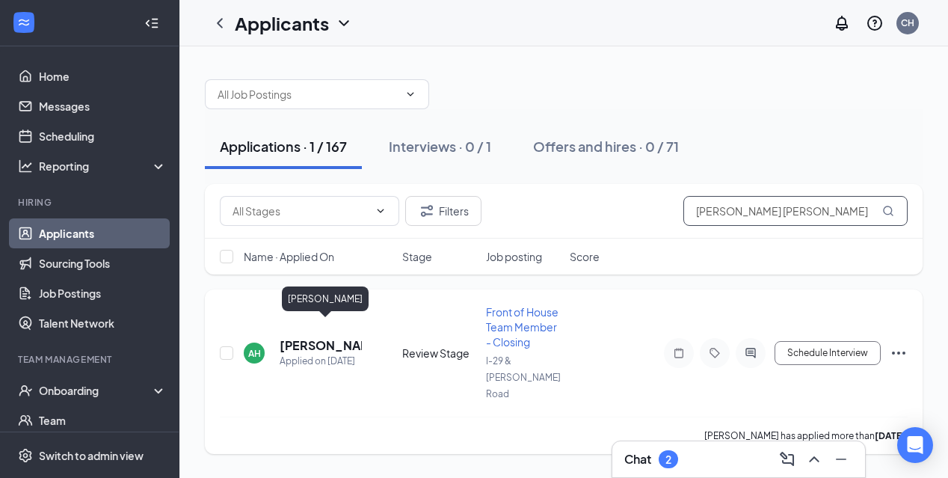
type input "[PERSON_NAME] [PERSON_NAME]"
click at [321, 337] on h5 "[PERSON_NAME]" at bounding box center [321, 345] width 82 height 16
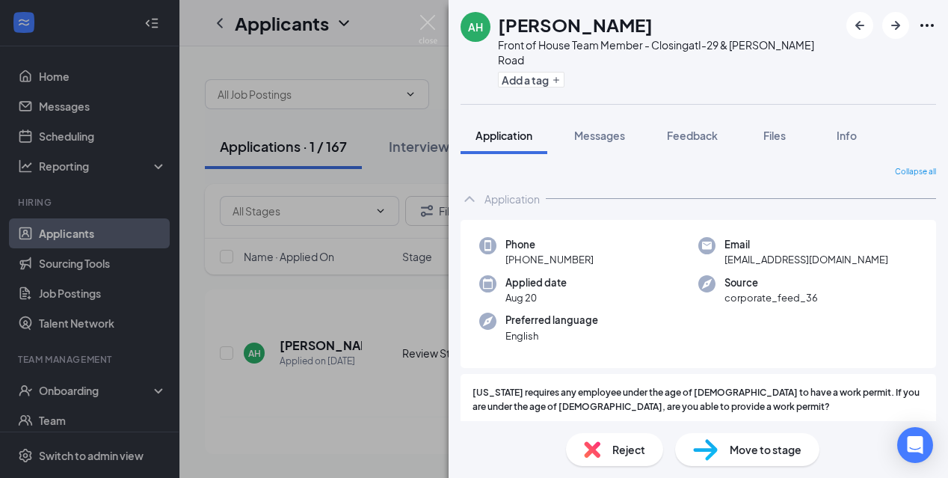
drag, startPoint x: 548, startPoint y: 21, endPoint x: 501, endPoint y: 22, distance: 47.1
click at [501, 22] on div "[PERSON_NAME]" at bounding box center [668, 24] width 341 height 25
click at [544, 220] on div "Phone [PHONE_NUMBER] Email [EMAIL_ADDRESS][DOMAIN_NAME] Applied date [DATE] Sou…" at bounding box center [698, 294] width 475 height 149
drag, startPoint x: 520, startPoint y: 244, endPoint x: 600, endPoint y: 244, distance: 79.2
click at [600, 245] on div "Phone [PHONE_NUMBER]" at bounding box center [588, 252] width 219 height 31
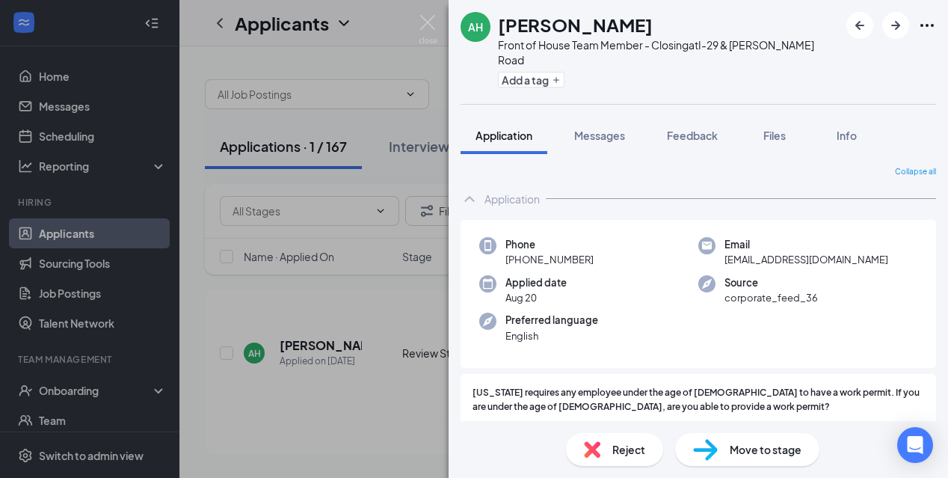
copy span "316) 300-3636"
click at [693, 275] on div "Applied date [DATE]" at bounding box center [588, 290] width 219 height 31
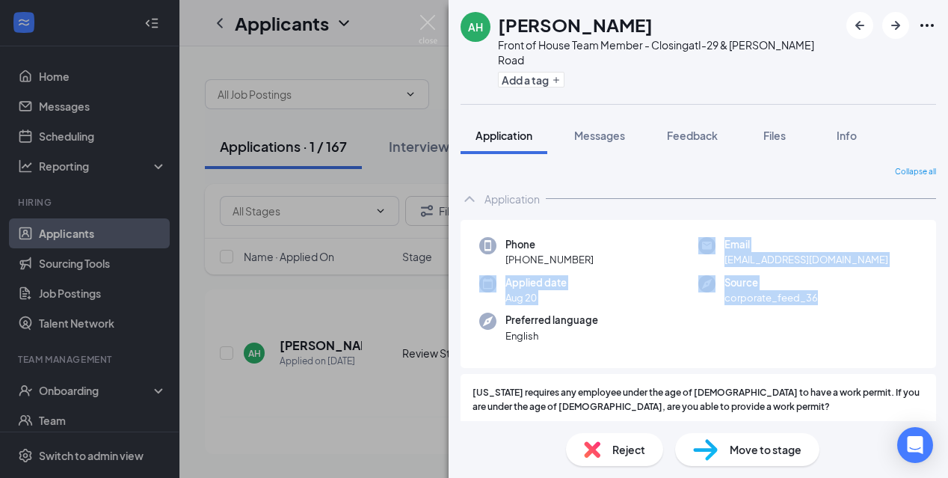
drag, startPoint x: 716, startPoint y: 244, endPoint x: 844, endPoint y: 278, distance: 132.4
click at [844, 280] on div "Phone [PHONE_NUMBER] Email [EMAIL_ADDRESS][DOMAIN_NAME] Applied date [DATE] Sou…" at bounding box center [698, 294] width 475 height 149
click at [844, 275] on div "Source corporate_feed_36" at bounding box center [807, 290] width 219 height 31
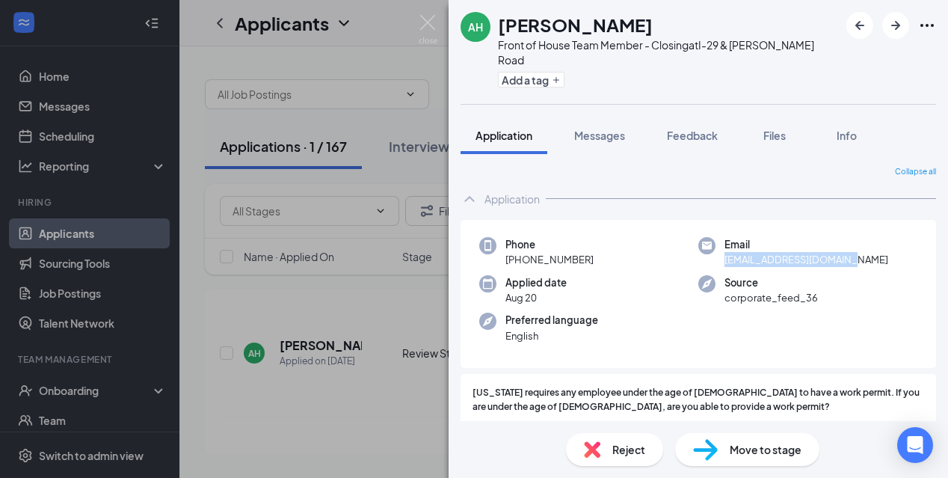
drag, startPoint x: 863, startPoint y: 248, endPoint x: 718, endPoint y: 249, distance: 145.8
click at [717, 249] on div "Email [EMAIL_ADDRESS][DOMAIN_NAME]" at bounding box center [807, 252] width 219 height 31
copy span "[EMAIL_ADDRESS][DOMAIN_NAME]"
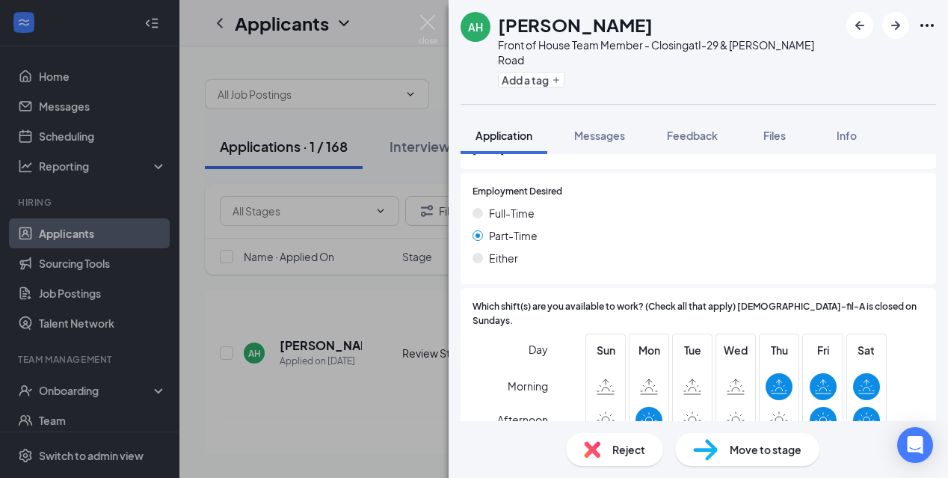
scroll to position [936, 0]
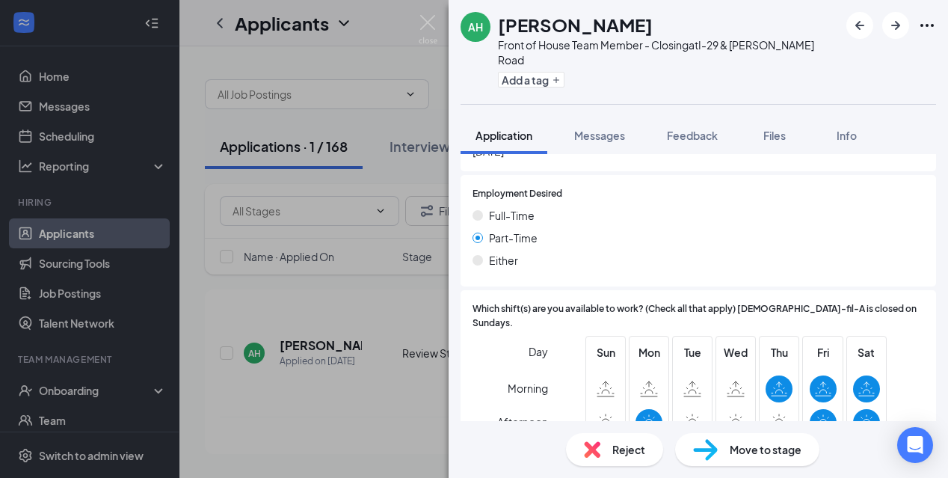
drag, startPoint x: 644, startPoint y: 26, endPoint x: 494, endPoint y: 25, distance: 150.3
click at [494, 25] on div "AH [PERSON_NAME] Front of House Team Member - Closing at I-[GEOGRAPHIC_DATA][PE…" at bounding box center [650, 52] width 378 height 80
copy h1 "[PERSON_NAME]"
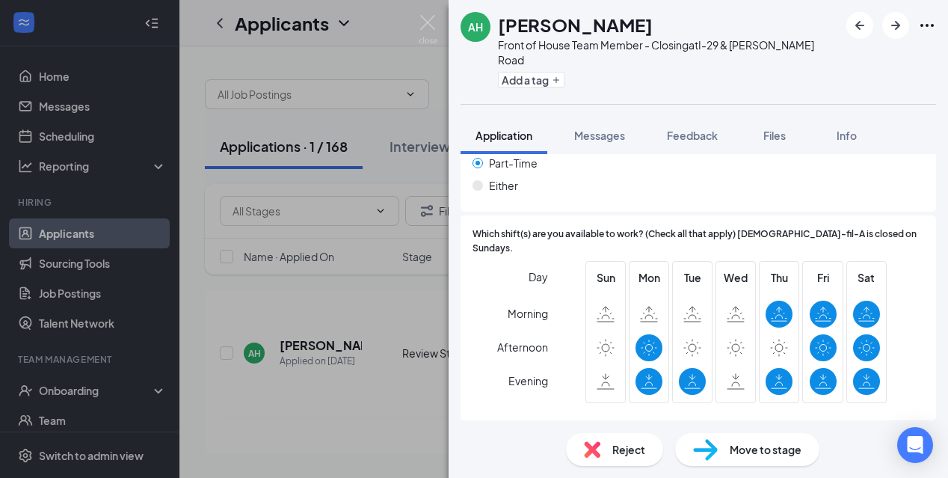
click at [646, 373] on icon at bounding box center [649, 381] width 16 height 16
click at [428, 21] on img at bounding box center [428, 29] width 19 height 29
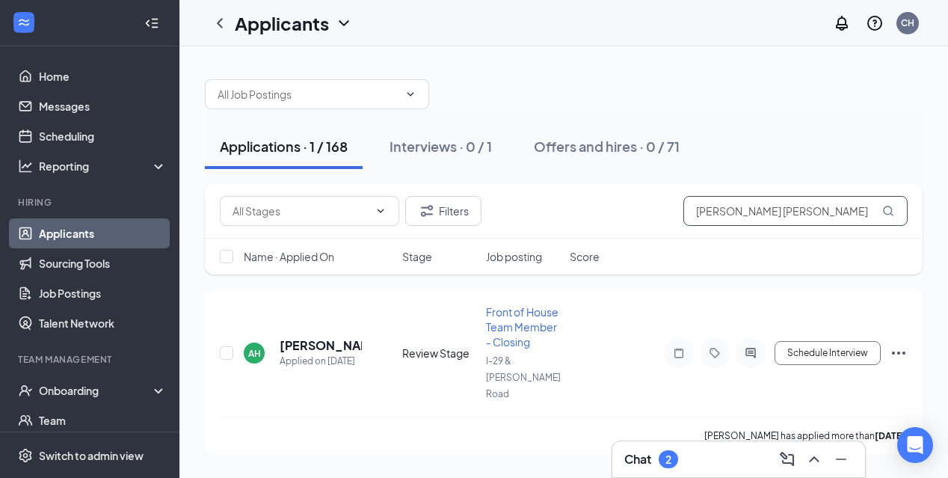
drag, startPoint x: 770, startPoint y: 210, endPoint x: 665, endPoint y: 208, distance: 105.4
click at [665, 208] on div "Filters [PERSON_NAME] [PERSON_NAME]" at bounding box center [564, 211] width 688 height 30
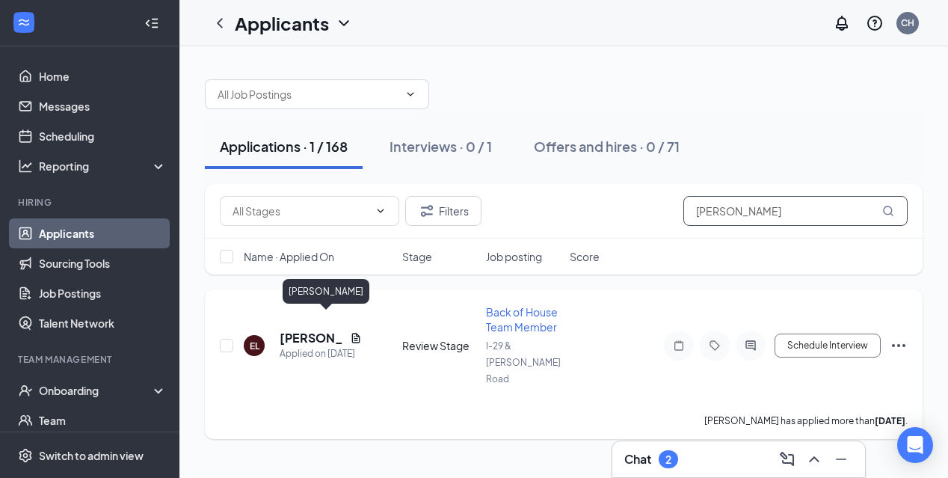
type input "[PERSON_NAME]"
click at [297, 330] on h5 "[PERSON_NAME]" at bounding box center [312, 338] width 64 height 16
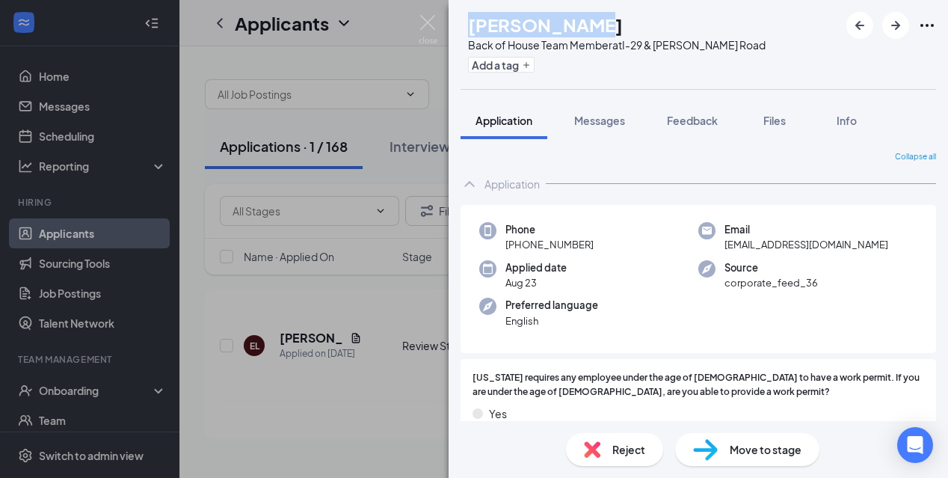
drag, startPoint x: 599, startPoint y: 23, endPoint x: 498, endPoint y: 22, distance: 100.9
click at [498, 23] on div "[PERSON_NAME]" at bounding box center [617, 24] width 298 height 25
copy h1 "[PERSON_NAME]"
drag, startPoint x: 517, startPoint y: 243, endPoint x: 600, endPoint y: 242, distance: 83.0
click at [603, 244] on div "Phone [PHONE_NUMBER]" at bounding box center [588, 237] width 219 height 31
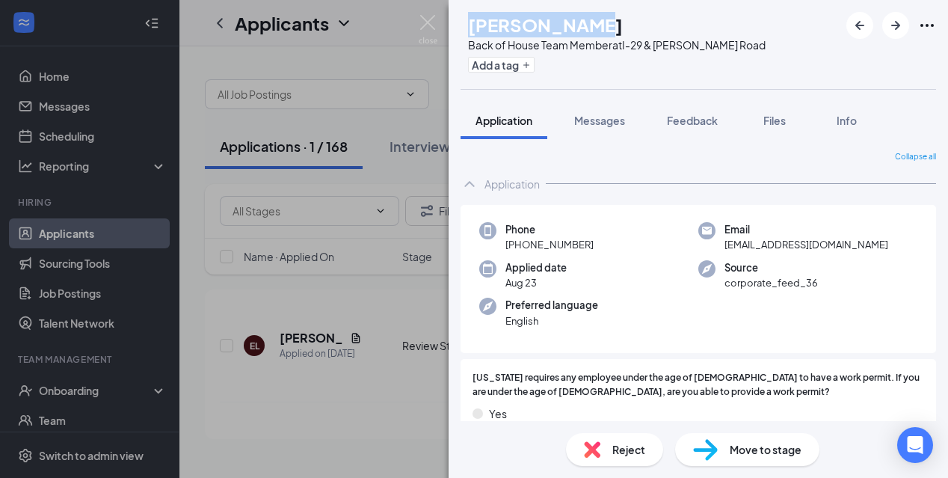
copy span "[PHONE_NUMBER]"
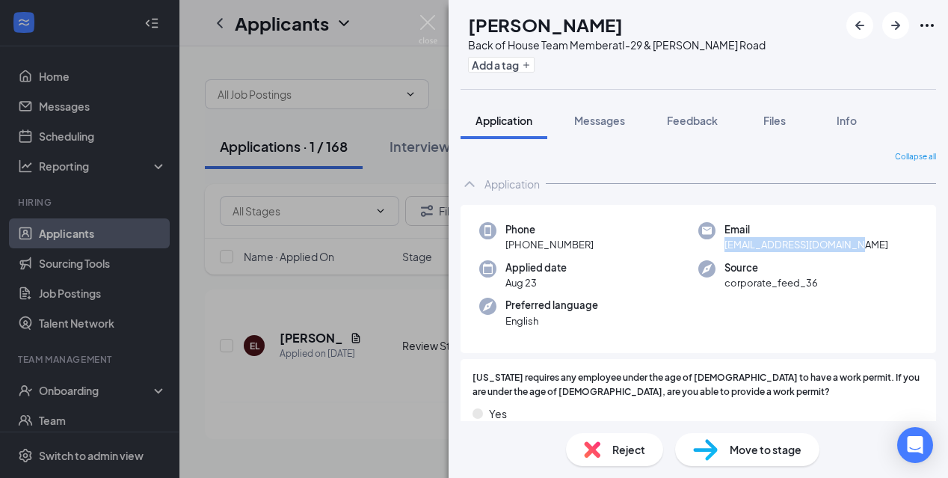
drag, startPoint x: 725, startPoint y: 247, endPoint x: 849, endPoint y: 246, distance: 124.1
click at [852, 248] on div "Email [EMAIL_ADDRESS][DOMAIN_NAME]" at bounding box center [807, 237] width 219 height 31
copy span "[EMAIL_ADDRESS][DOMAIN_NAME]"
click at [680, 371] on span "[US_STATE] requires any employee under the age of [DEMOGRAPHIC_DATA] to have a …" at bounding box center [698, 385] width 452 height 28
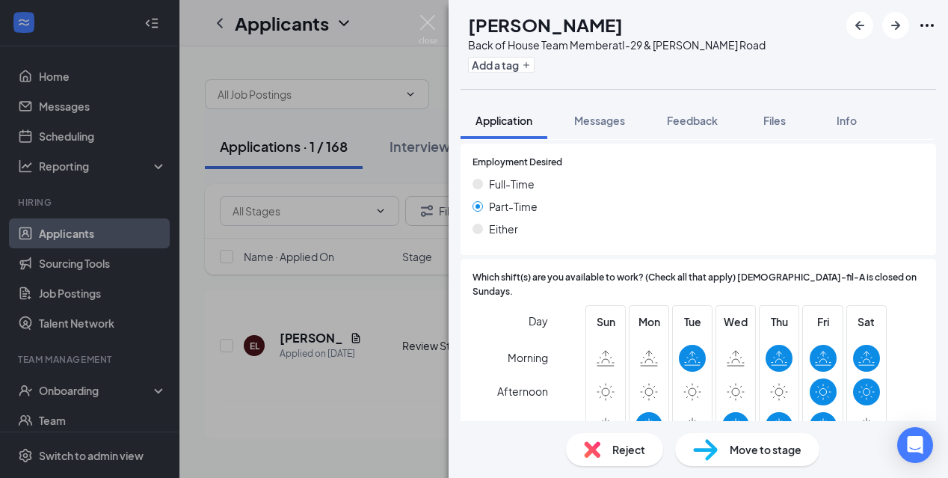
scroll to position [875, 0]
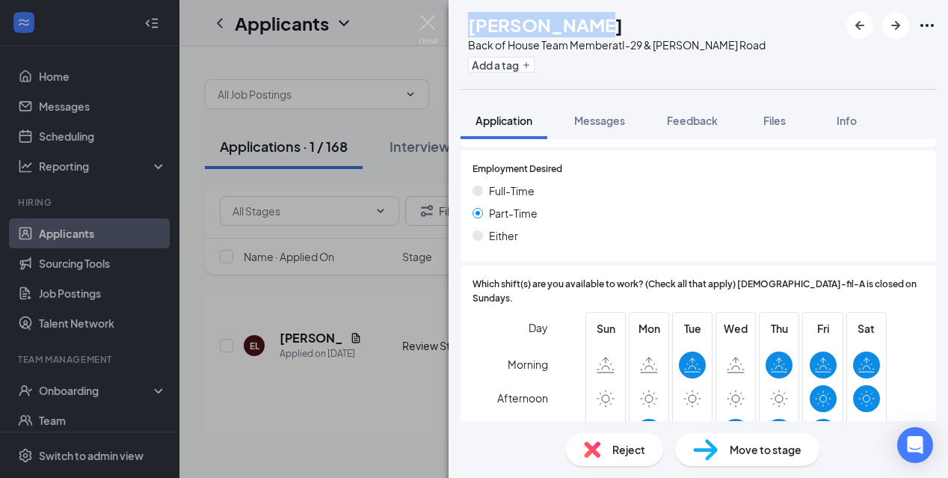
drag, startPoint x: 600, startPoint y: 20, endPoint x: 496, endPoint y: 18, distance: 103.9
click at [496, 19] on div "EL [PERSON_NAME] Back of House Team Member at I-[GEOGRAPHIC_DATA][PERSON_NAME] …" at bounding box center [613, 44] width 305 height 65
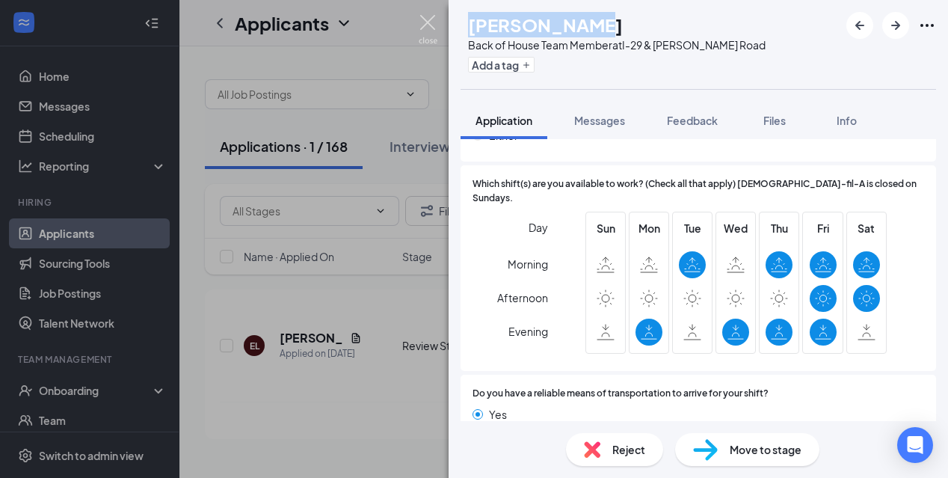
click at [428, 26] on img at bounding box center [428, 29] width 19 height 29
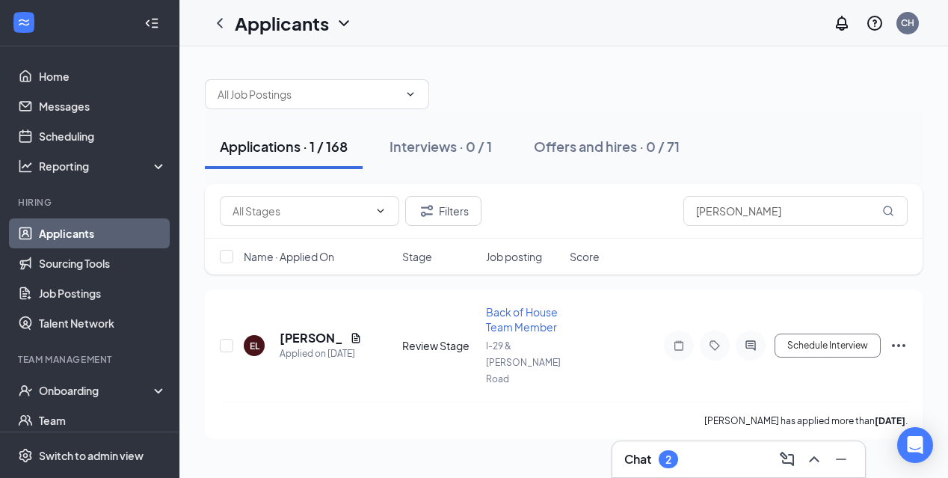
click at [653, 469] on div "Chat 2" at bounding box center [738, 459] width 229 height 24
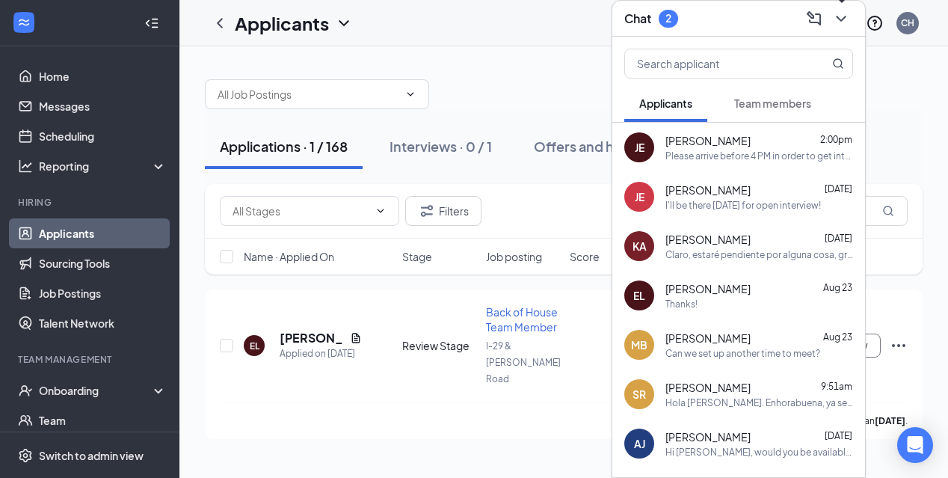
click at [834, 30] on div at bounding box center [839, 19] width 27 height 24
click at [840, 24] on icon "ChevronDown" at bounding box center [841, 19] width 18 height 18
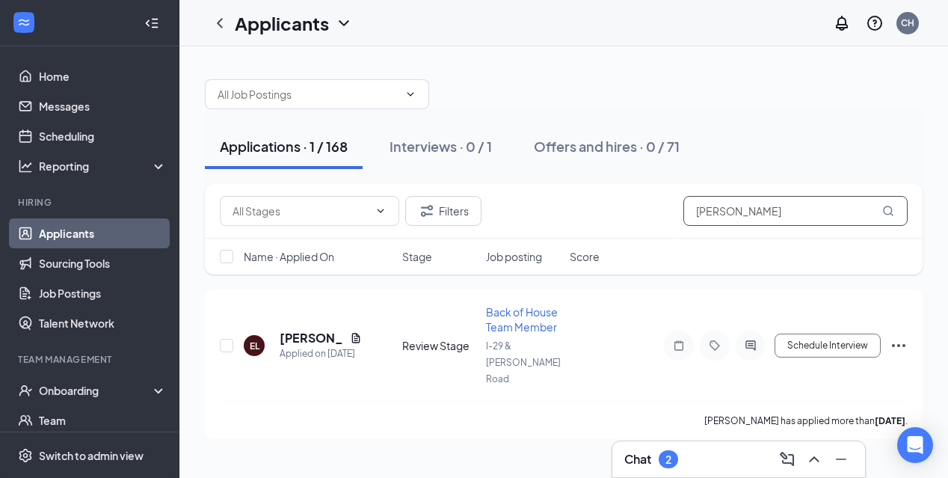
drag, startPoint x: 757, startPoint y: 215, endPoint x: 675, endPoint y: 215, distance: 81.5
click at [675, 215] on div "Filters [PERSON_NAME]" at bounding box center [564, 211] width 688 height 30
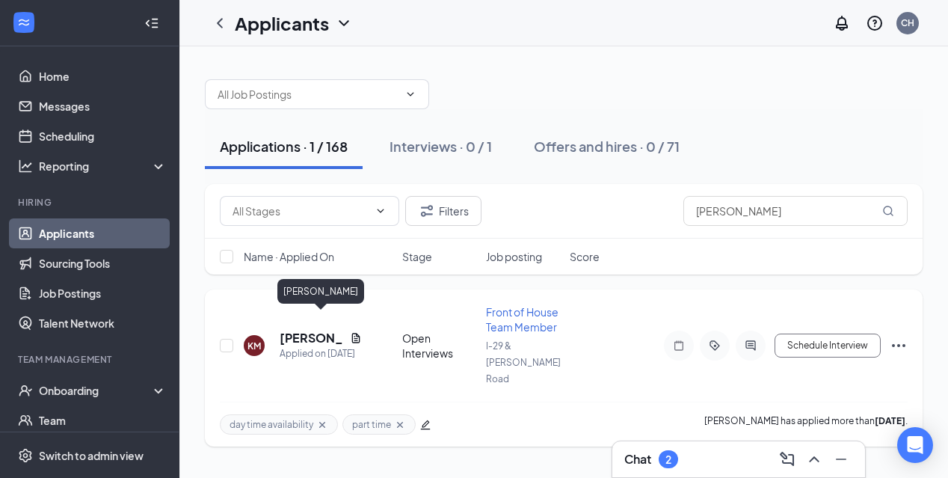
click at [299, 330] on h5 "[PERSON_NAME]" at bounding box center [312, 338] width 64 height 16
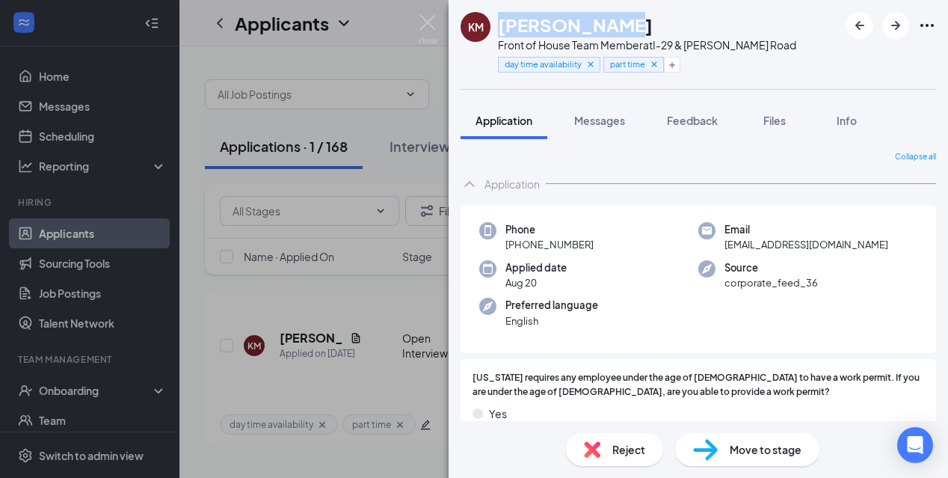
drag, startPoint x: 621, startPoint y: 25, endPoint x: 496, endPoint y: 22, distance: 124.9
click at [496, 22] on div "KM [PERSON_NAME] Front of House Team Member at I-29 & [PERSON_NAME] Road day ti…" at bounding box center [629, 44] width 336 height 65
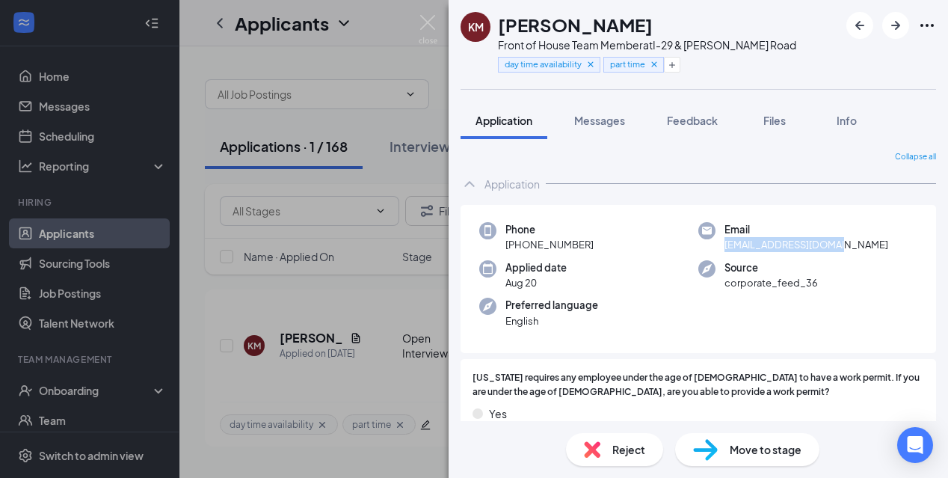
drag, startPoint x: 718, startPoint y: 244, endPoint x: 881, endPoint y: 247, distance: 163.0
click at [881, 247] on div "Email [EMAIL_ADDRESS][DOMAIN_NAME]" at bounding box center [807, 237] width 219 height 31
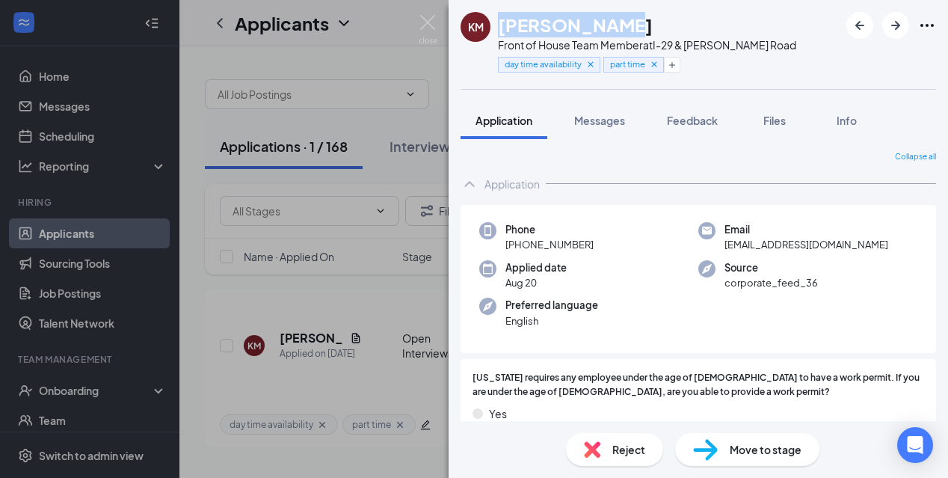
drag, startPoint x: 615, startPoint y: 23, endPoint x: 496, endPoint y: 25, distance: 118.9
click at [496, 25] on div "KM [PERSON_NAME] Front of House Team Member at I-29 & [PERSON_NAME] Road day ti…" at bounding box center [629, 44] width 336 height 65
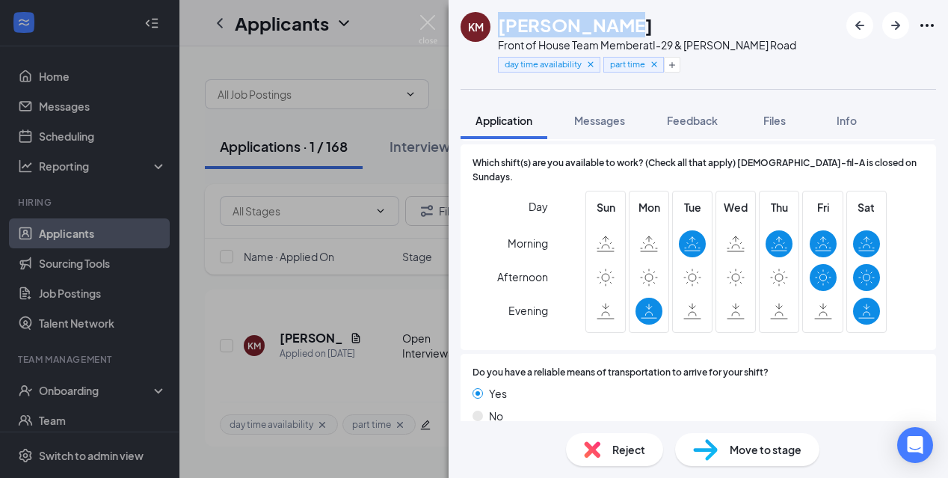
scroll to position [1007, 0]
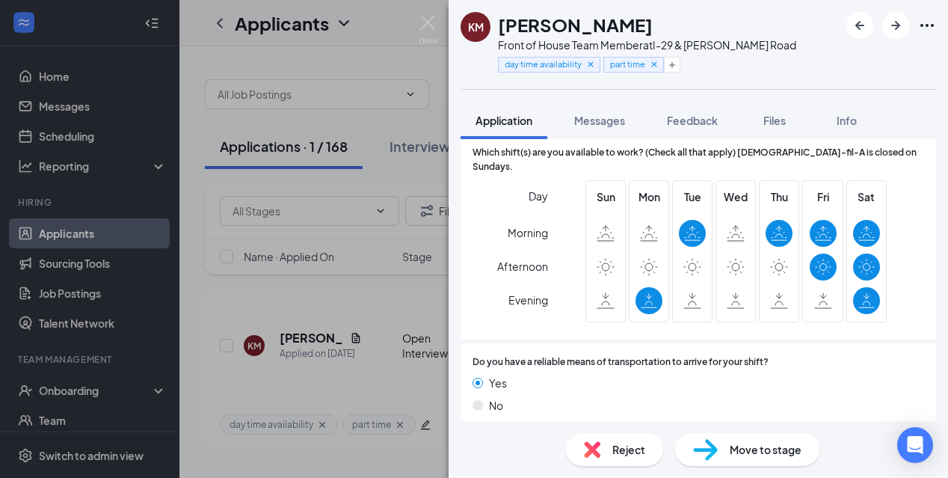
click at [689, 240] on icon at bounding box center [692, 240] width 15 height 0
click at [428, 25] on img at bounding box center [428, 29] width 19 height 29
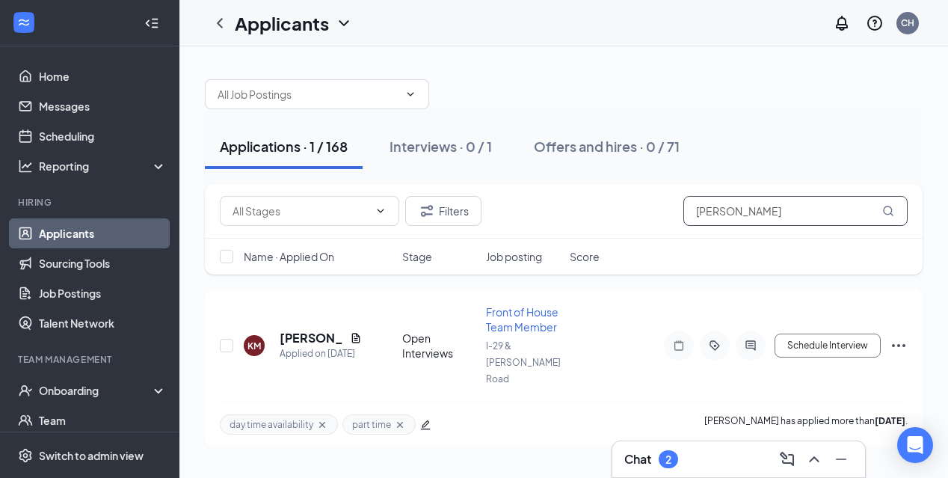
drag, startPoint x: 766, startPoint y: 212, endPoint x: 639, endPoint y: 215, distance: 126.4
click at [640, 219] on div "Filters [PERSON_NAME]" at bounding box center [564, 211] width 688 height 30
type input "kassidy mos"
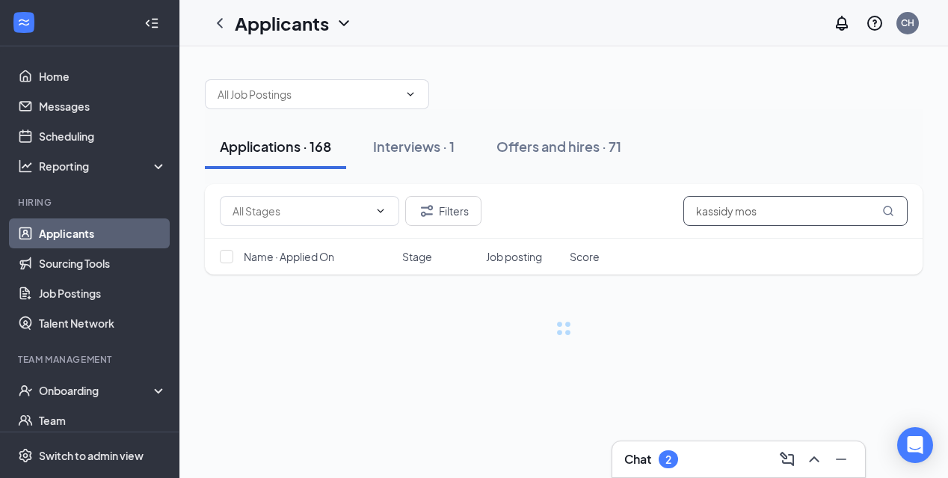
drag, startPoint x: 783, startPoint y: 206, endPoint x: 681, endPoint y: 194, distance: 102.3
click at [681, 200] on div "Filters kassidy mos" at bounding box center [564, 211] width 688 height 30
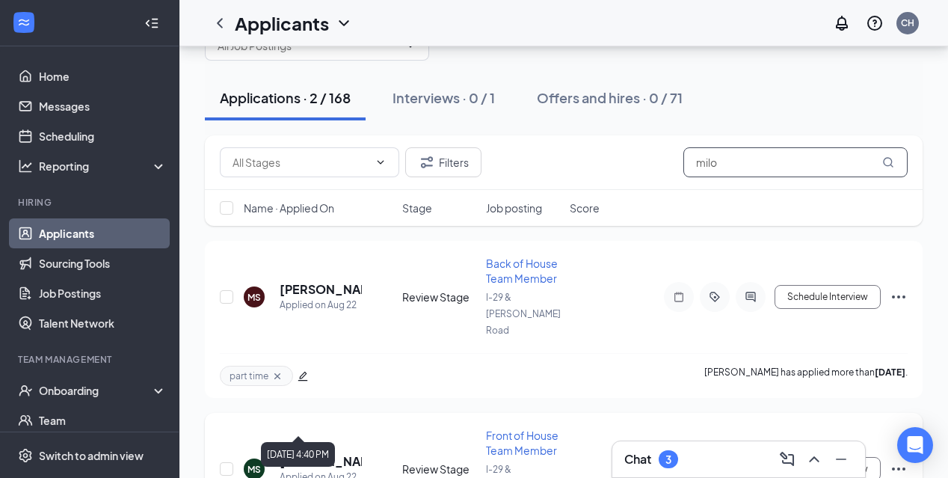
scroll to position [43, 0]
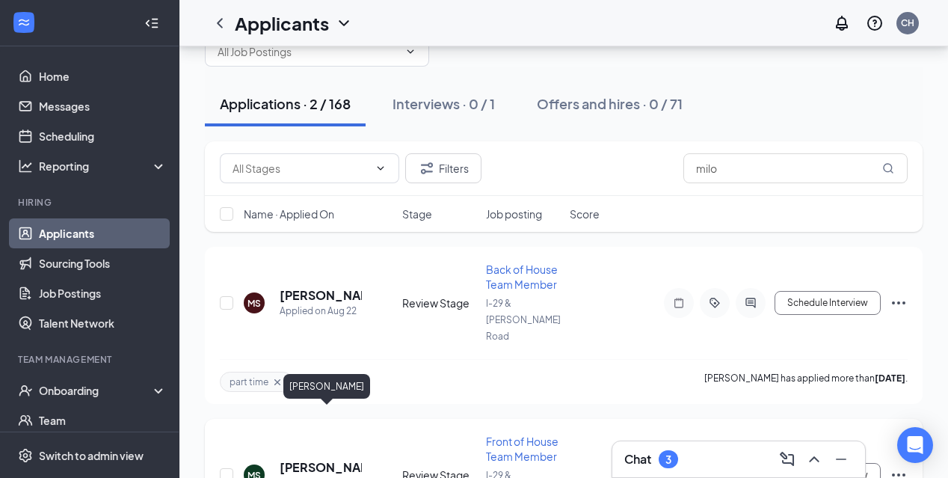
click at [312, 459] on h5 "[PERSON_NAME]" at bounding box center [321, 467] width 82 height 16
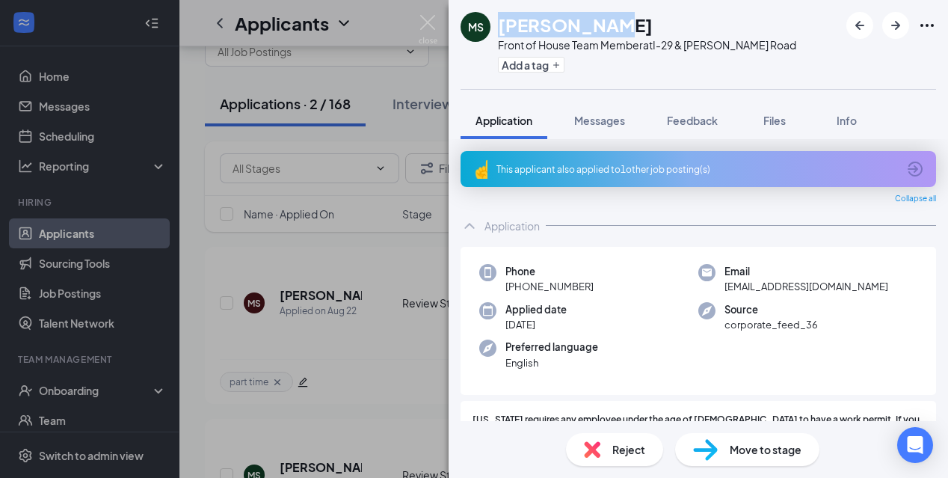
drag, startPoint x: 606, startPoint y: 23, endPoint x: 491, endPoint y: 28, distance: 114.5
click at [491, 28] on div "[PERSON_NAME] Front of House Team Member at I-29 & [PERSON_NAME] Road Add a tag" at bounding box center [629, 44] width 336 height 65
drag, startPoint x: 513, startPoint y: 282, endPoint x: 606, endPoint y: 289, distance: 92.9
click at [606, 289] on div "Phone [PHONE_NUMBER]" at bounding box center [588, 279] width 219 height 31
click at [662, 318] on div "Applied date [DATE]" at bounding box center [588, 317] width 219 height 31
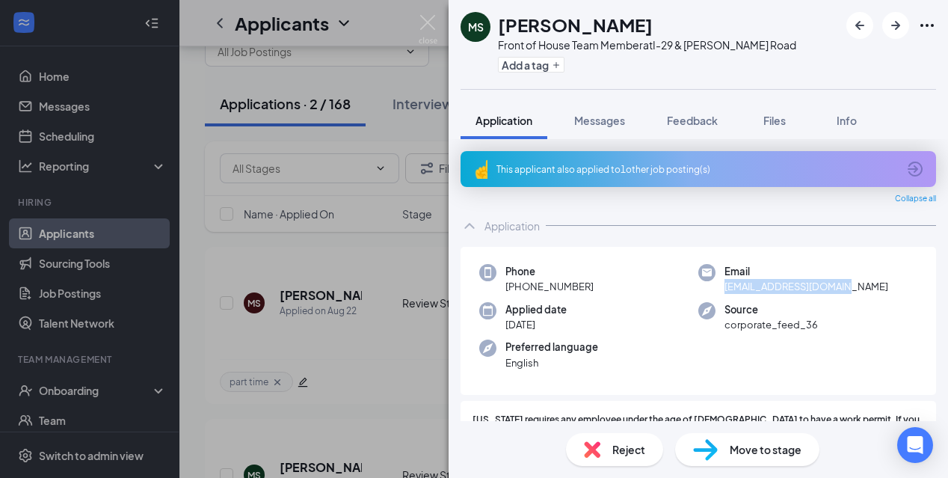
drag, startPoint x: 722, startPoint y: 281, endPoint x: 863, endPoint y: 292, distance: 141.0
click at [863, 292] on div "Email [EMAIL_ADDRESS][DOMAIN_NAME]" at bounding box center [807, 279] width 219 height 31
click at [442, 25] on div "[PERSON_NAME] Front of House Team Member at I-29 & [PERSON_NAME] Road Add a tag…" at bounding box center [474, 239] width 948 height 478
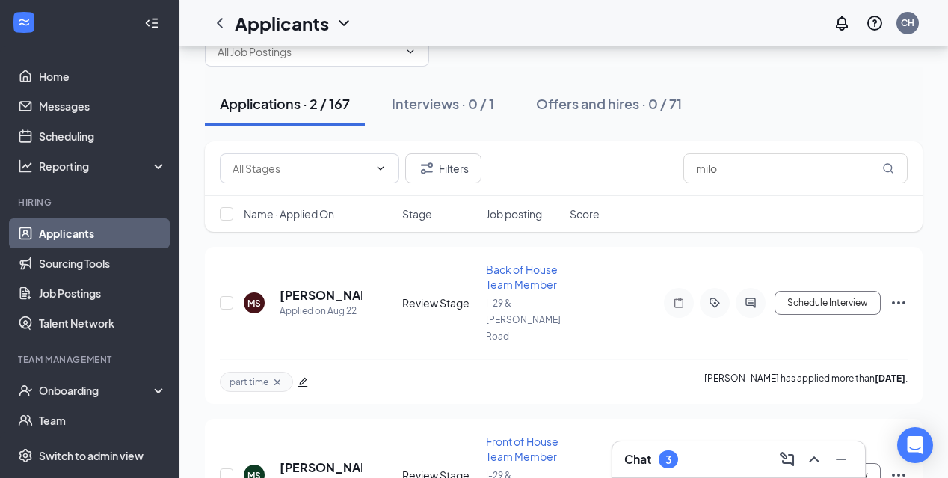
click at [684, 465] on div "Chat 3" at bounding box center [738, 459] width 229 height 24
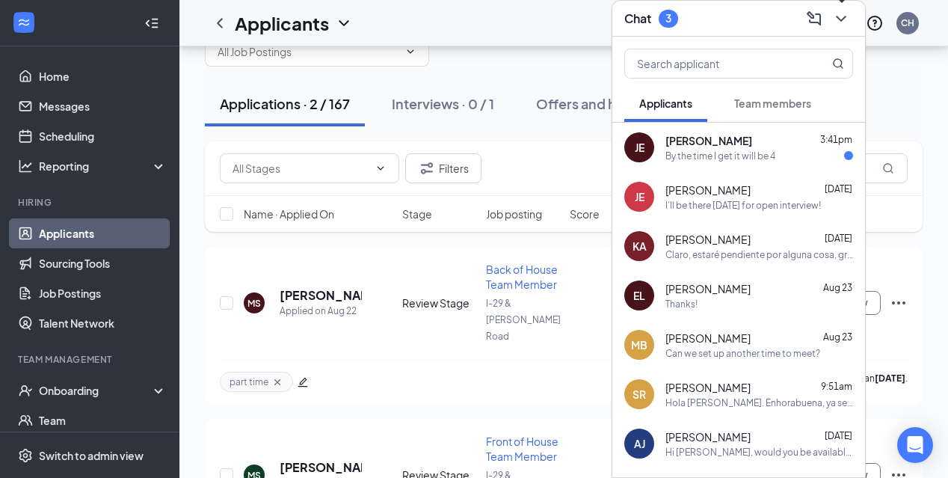
click at [836, 30] on button at bounding box center [841, 19] width 24 height 24
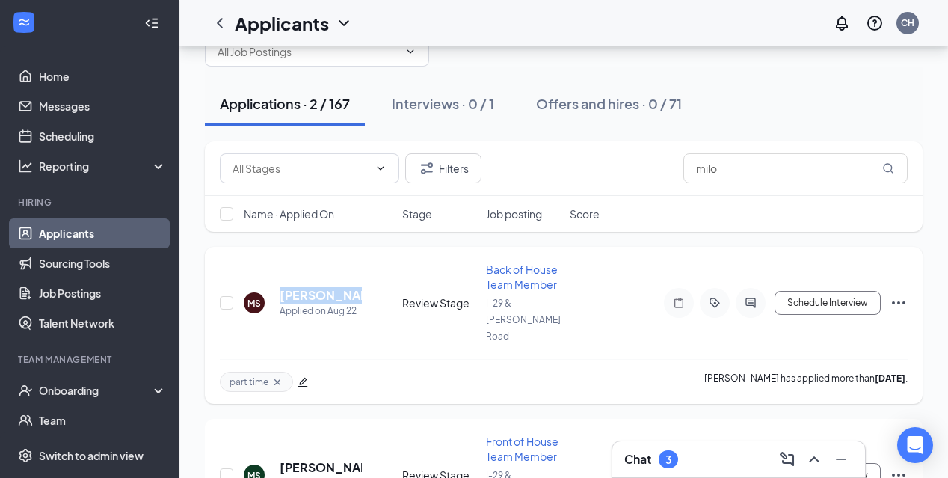
drag, startPoint x: 346, startPoint y: 278, endPoint x: 273, endPoint y: 277, distance: 73.3
click at [273, 287] on div "[PERSON_NAME] Applied on [DATE]" at bounding box center [319, 302] width 150 height 31
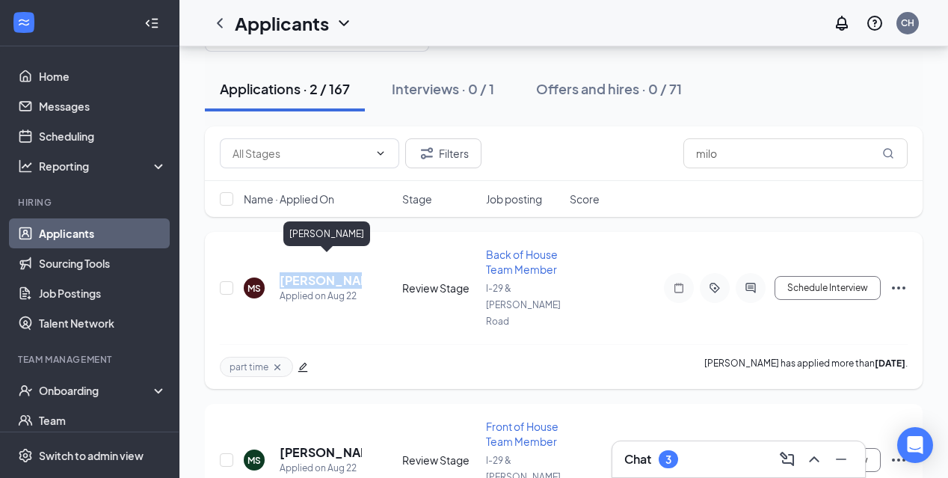
click at [301, 272] on h5 "[PERSON_NAME]" at bounding box center [321, 280] width 82 height 16
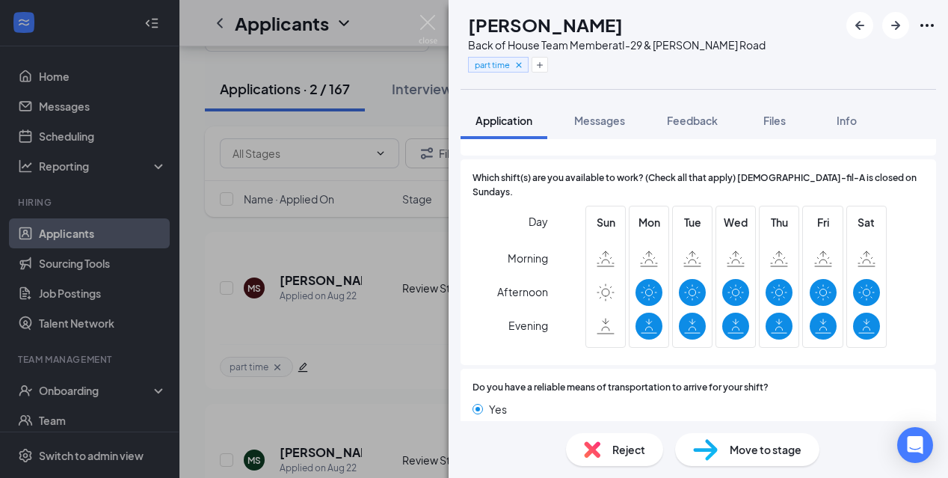
scroll to position [927, 0]
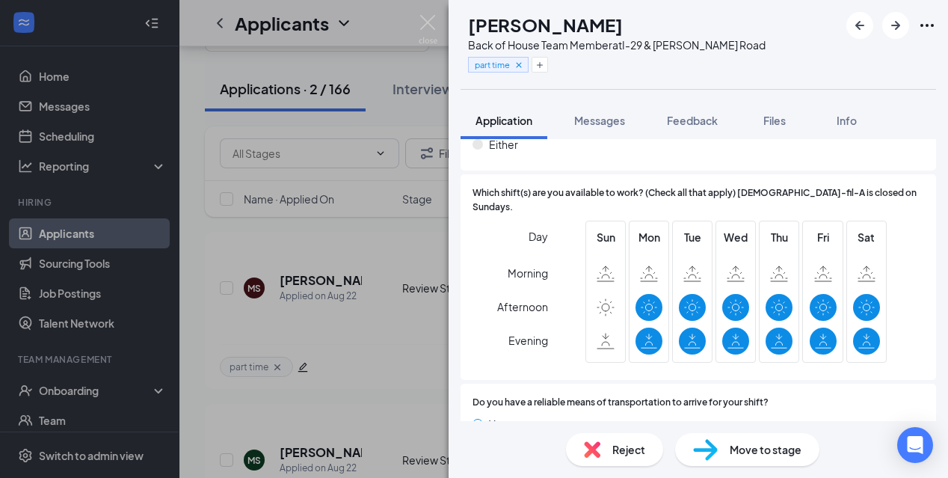
click at [422, 20] on img at bounding box center [428, 29] width 19 height 29
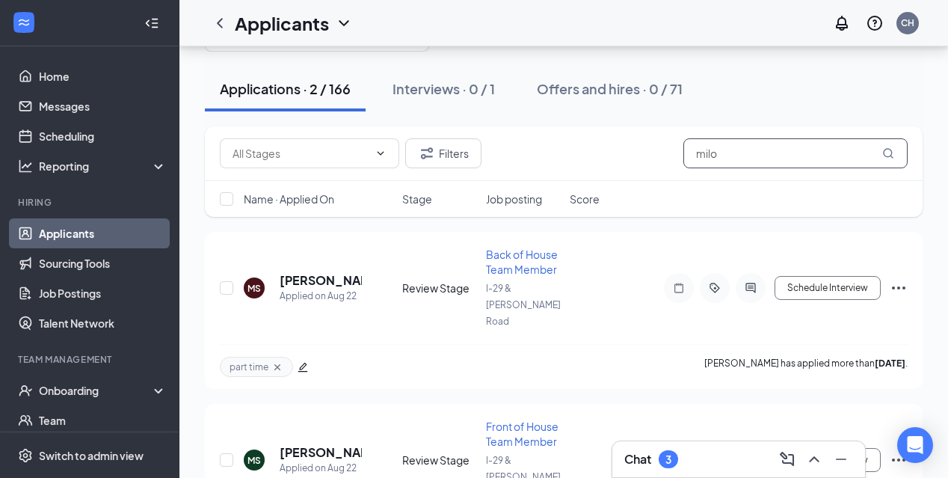
drag, startPoint x: 783, startPoint y: 160, endPoint x: 682, endPoint y: 153, distance: 101.9
click at [682, 158] on div "Filters milo" at bounding box center [564, 153] width 688 height 30
type input "\"
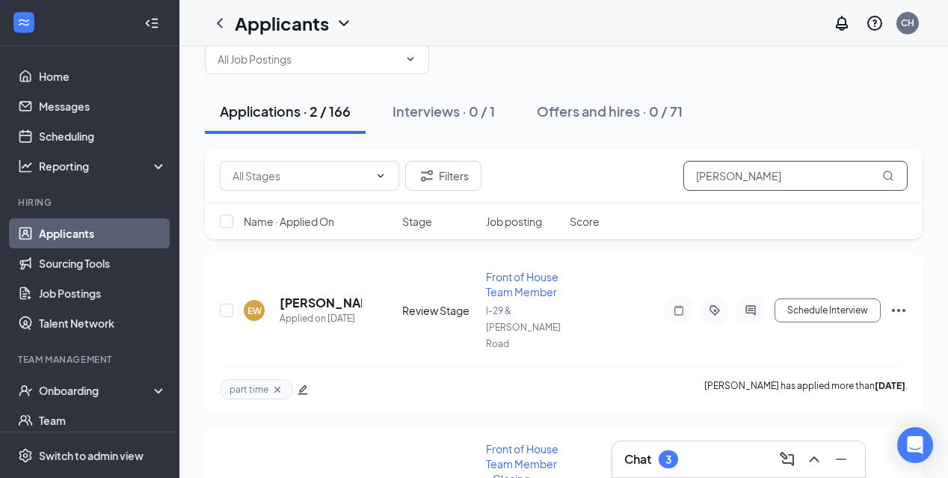
scroll to position [37, 0]
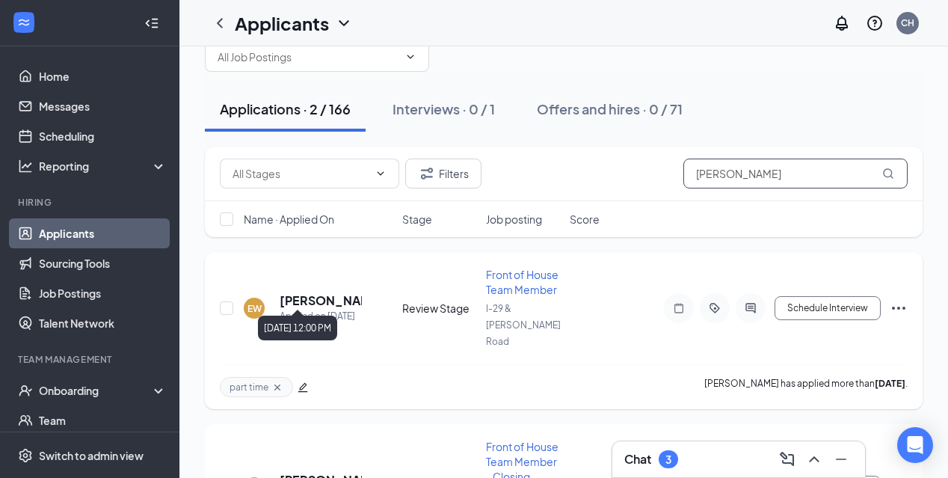
type input "[PERSON_NAME]"
click at [329, 292] on h5 "[PERSON_NAME]" at bounding box center [321, 300] width 82 height 16
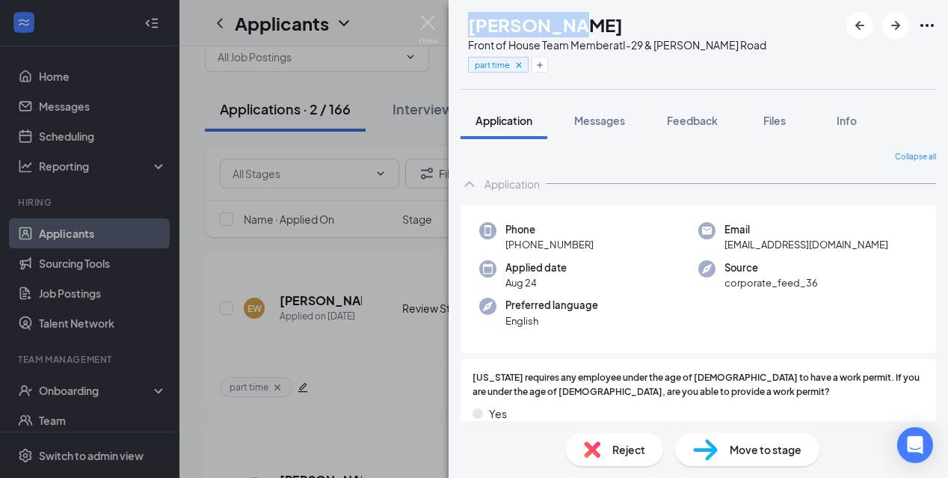
drag, startPoint x: 607, startPoint y: 24, endPoint x: 502, endPoint y: 22, distance: 105.4
click at [502, 23] on div "[PERSON_NAME]" at bounding box center [617, 24] width 298 height 25
drag, startPoint x: 511, startPoint y: 243, endPoint x: 602, endPoint y: 242, distance: 90.5
click at [602, 242] on div "Phone [PHONE_NUMBER]" at bounding box center [588, 237] width 219 height 31
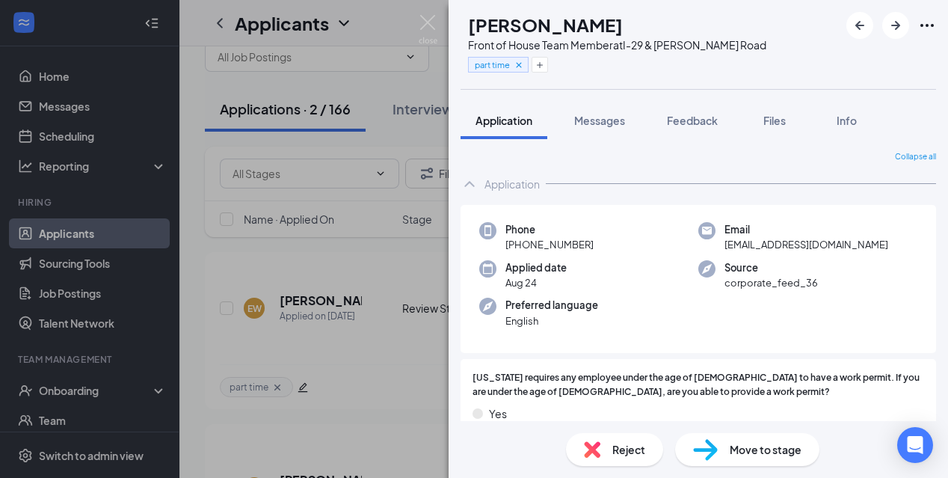
click at [650, 278] on div "Applied date [DATE]" at bounding box center [588, 275] width 219 height 31
drag, startPoint x: 722, startPoint y: 245, endPoint x: 855, endPoint y: 246, distance: 132.3
click at [855, 246] on div "Email [EMAIL_ADDRESS][DOMAIN_NAME]" at bounding box center [807, 237] width 219 height 31
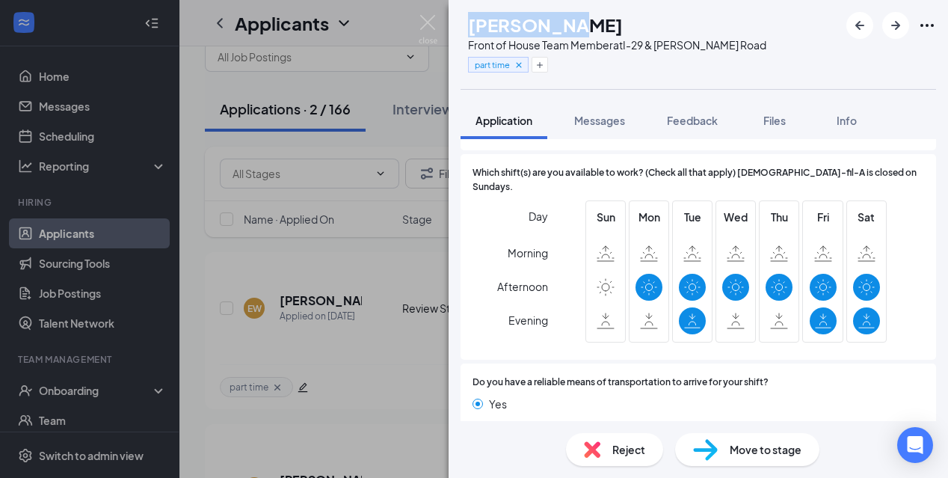
drag, startPoint x: 623, startPoint y: 27, endPoint x: 502, endPoint y: 26, distance: 121.9
click at [502, 26] on div "[PERSON_NAME]" at bounding box center [617, 24] width 298 height 25
click at [433, 21] on img at bounding box center [428, 29] width 19 height 29
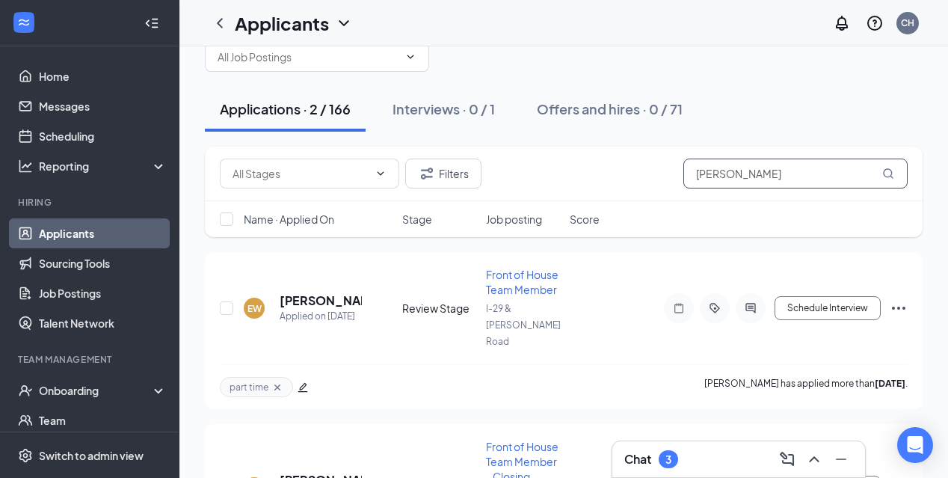
drag, startPoint x: 740, startPoint y: 180, endPoint x: 680, endPoint y: 179, distance: 59.8
click at [680, 179] on div "Filters [PERSON_NAME]" at bounding box center [564, 173] width 688 height 30
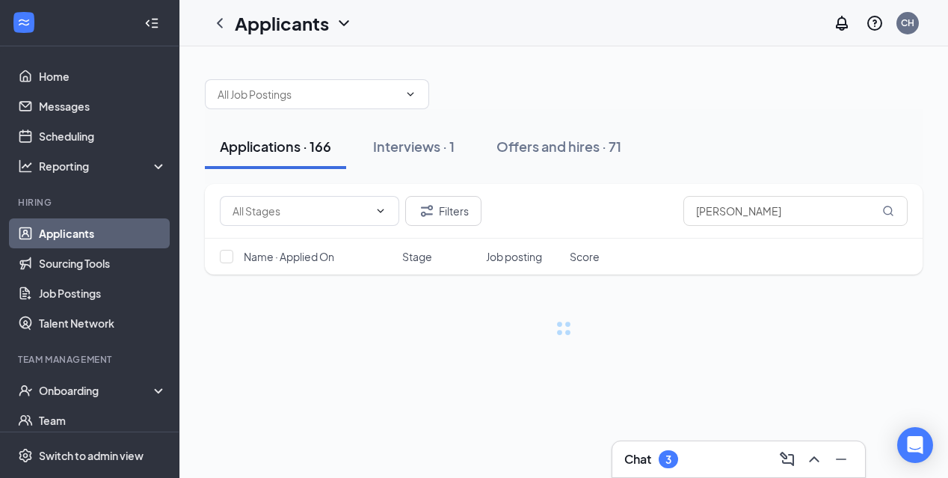
click at [674, 453] on div "3" at bounding box center [668, 459] width 19 height 18
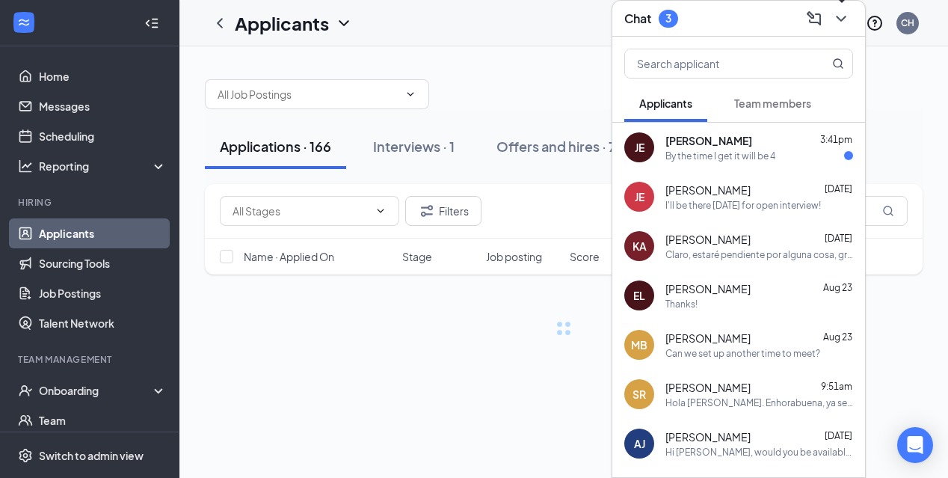
click at [843, 25] on icon "ChevronDown" at bounding box center [841, 19] width 18 height 18
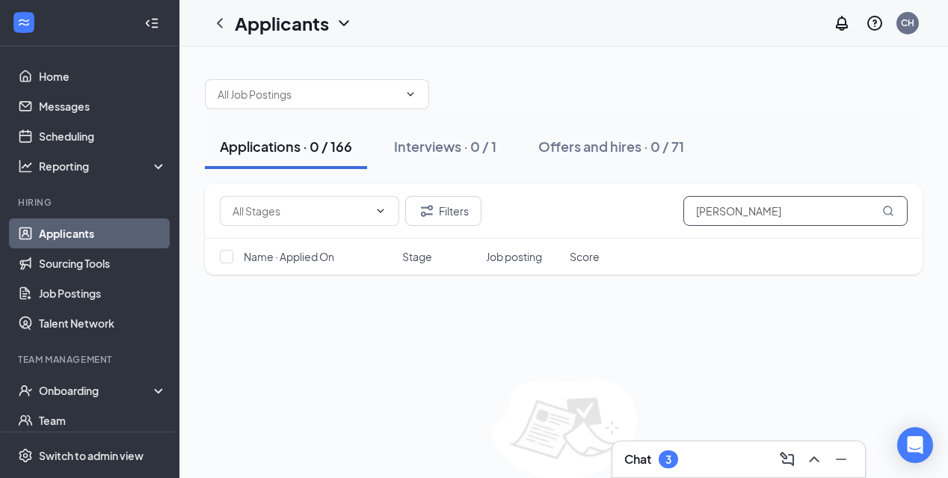
click at [759, 215] on input "[PERSON_NAME]" at bounding box center [795, 211] width 224 height 30
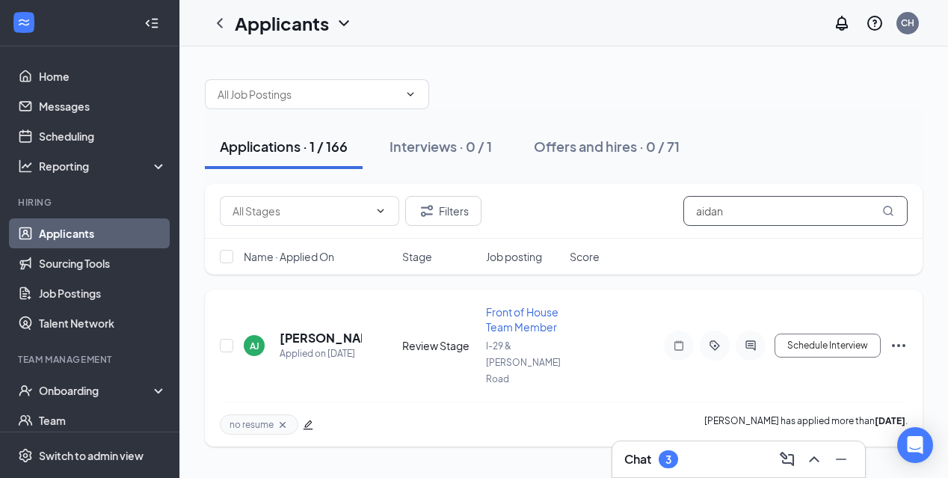
type input "aidan"
click at [324, 330] on h5 "[PERSON_NAME]" at bounding box center [321, 338] width 82 height 16
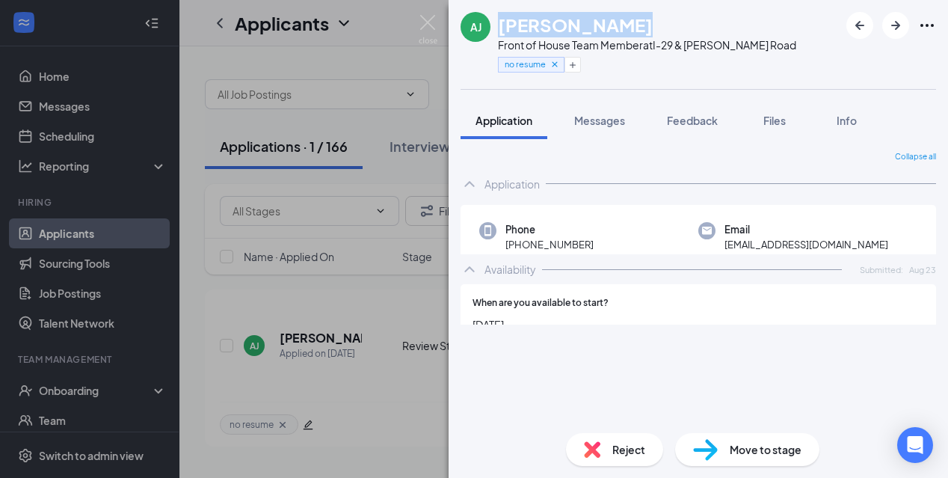
click at [496, 24] on div "[PERSON_NAME] [PERSON_NAME] Front of House Team Member at I-[GEOGRAPHIC_DATA][P…" at bounding box center [629, 44] width 336 height 65
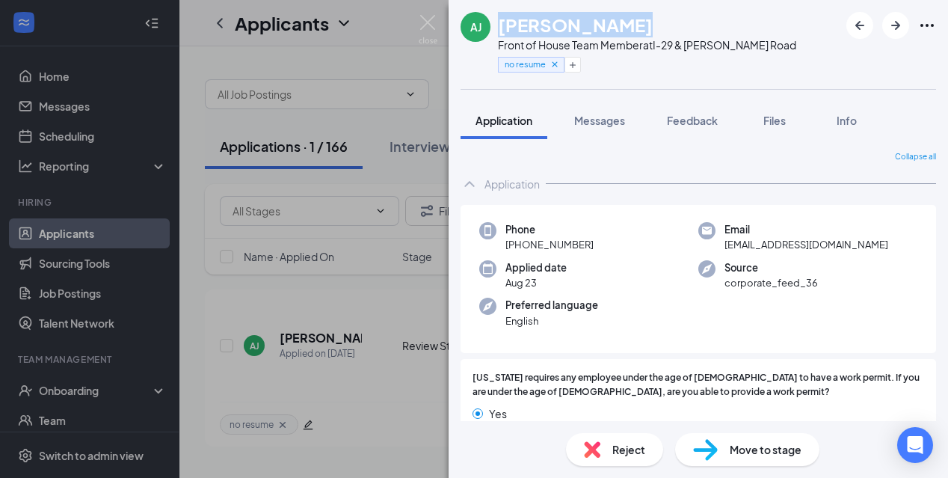
drag, startPoint x: 508, startPoint y: 238, endPoint x: 612, endPoint y: 246, distance: 104.2
click at [612, 246] on div "Phone [PHONE_NUMBER]" at bounding box center [588, 237] width 219 height 31
click at [656, 234] on div "Phone [PHONE_NUMBER]" at bounding box center [588, 237] width 219 height 31
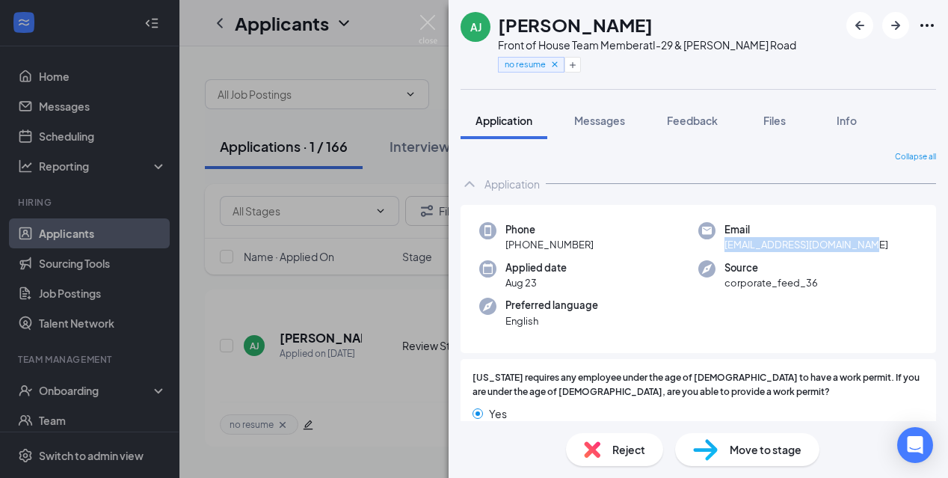
drag, startPoint x: 721, startPoint y: 246, endPoint x: 893, endPoint y: 247, distance: 171.2
click at [893, 247] on div "Email [EMAIL_ADDRESS][DOMAIN_NAME]" at bounding box center [807, 237] width 219 height 31
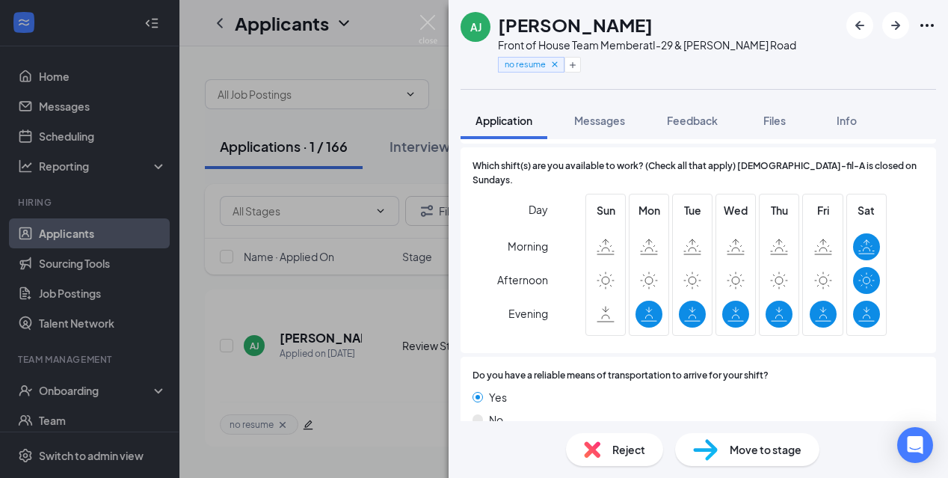
scroll to position [905, 0]
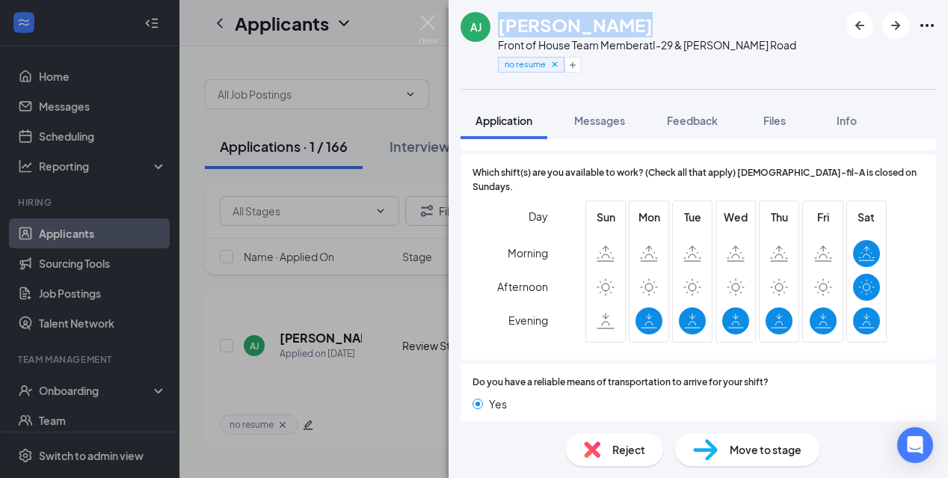
drag, startPoint x: 654, startPoint y: 19, endPoint x: 499, endPoint y: 19, distance: 154.8
click at [499, 19] on div "[PERSON_NAME]" at bounding box center [647, 24] width 298 height 25
